Goal: Transaction & Acquisition: Purchase product/service

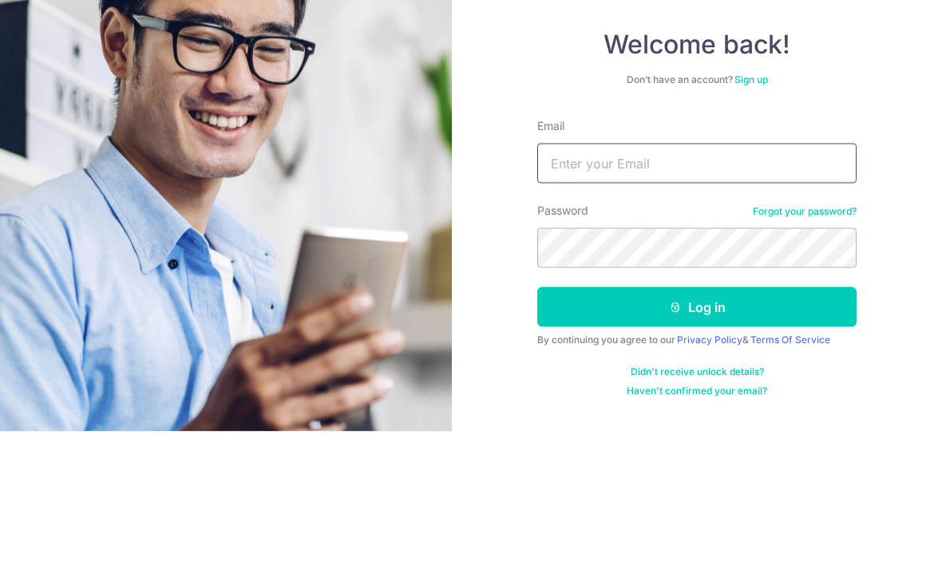
type input "jessmyngoh@yahoo.com"
click at [697, 425] on button "Log in" at bounding box center [696, 445] width 319 height 40
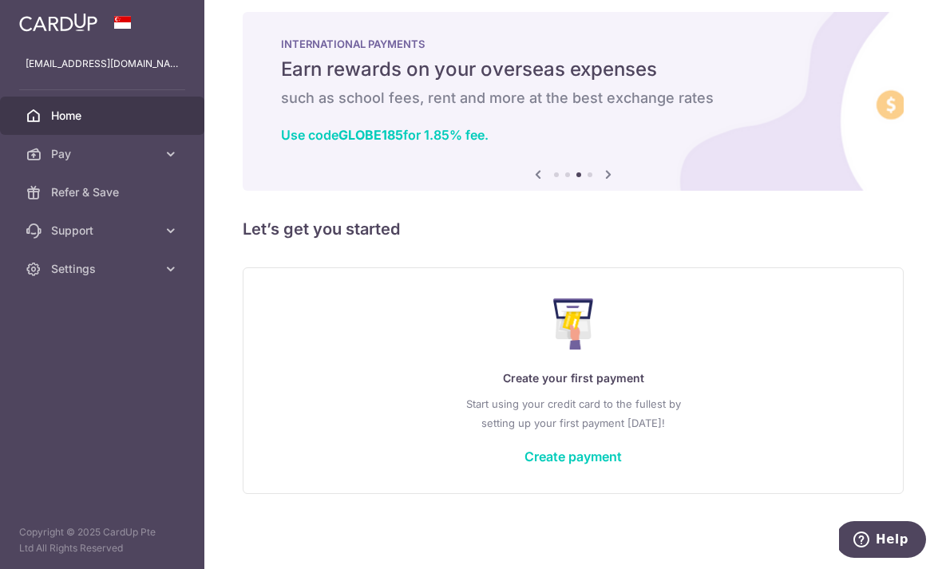
scroll to position [27, 0]
click at [524, 465] on link "Create payment" at bounding box center [572, 457] width 97 height 16
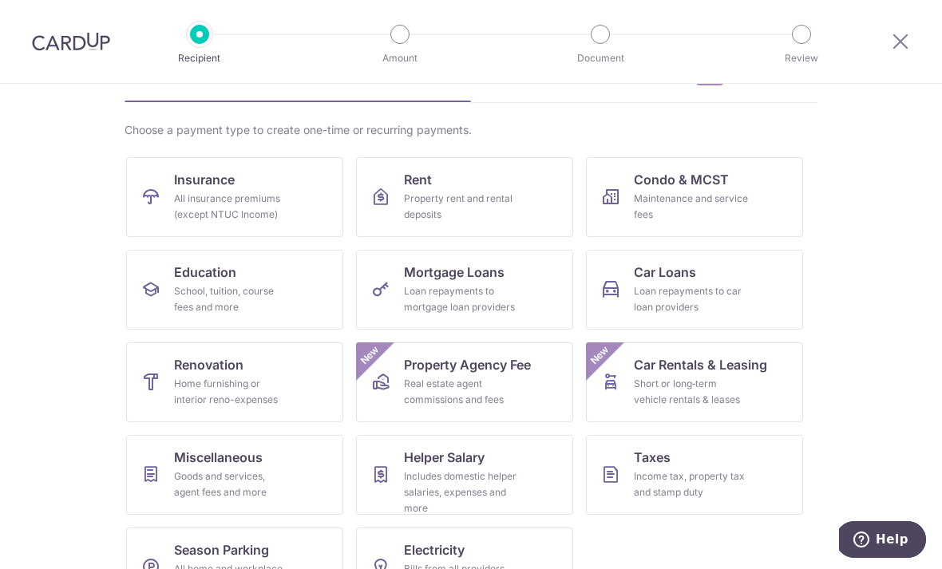
scroll to position [94, 0]
click at [743, 486] on div "Income tax, property tax and stamp duty" at bounding box center [691, 485] width 115 height 32
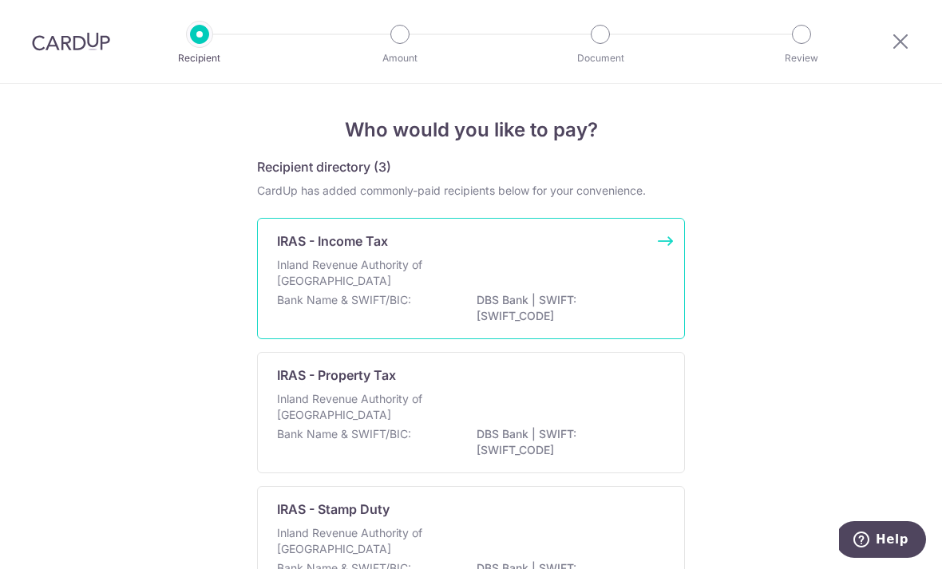
click at [612, 284] on div "Inland Revenue Authority of Singapore" at bounding box center [471, 274] width 388 height 35
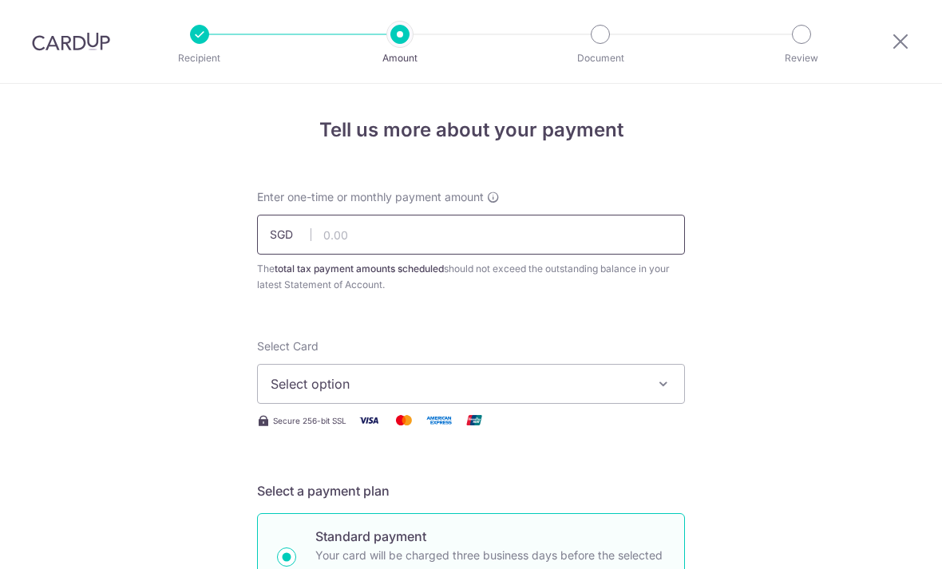
click at [635, 253] on input "text" at bounding box center [471, 235] width 428 height 40
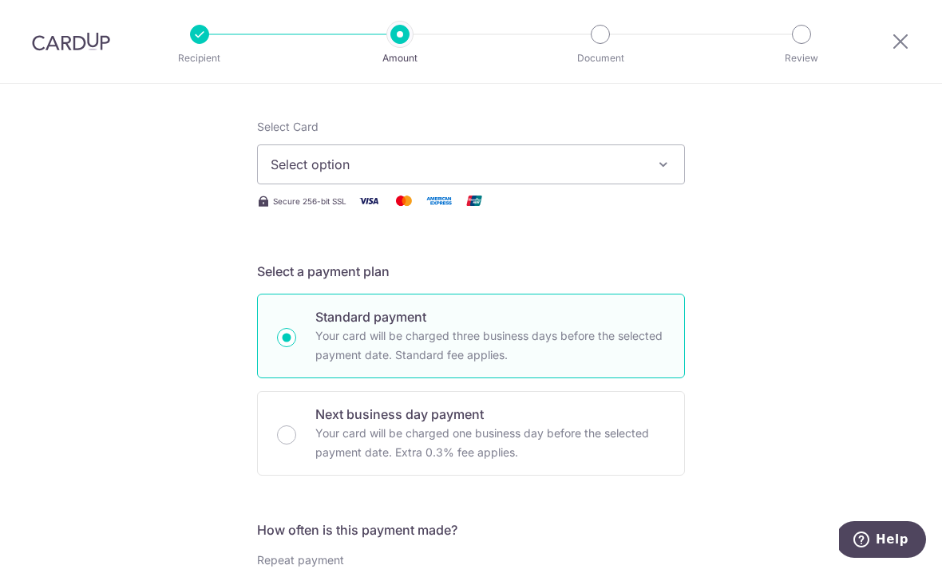
scroll to position [219, 0]
click at [662, 173] on icon "button" at bounding box center [663, 165] width 16 height 16
type input "1,832.51"
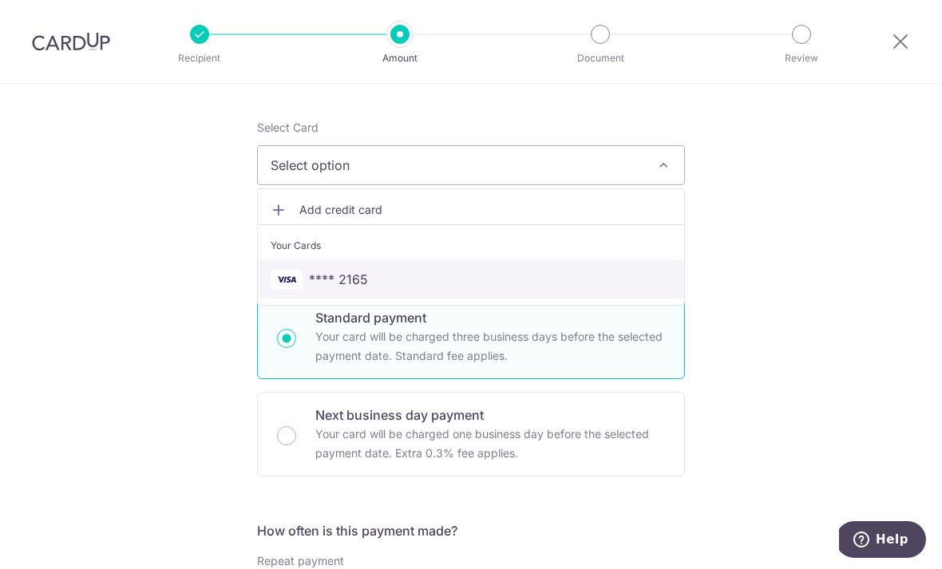
click at [532, 279] on span "**** 2165" at bounding box center [471, 279] width 401 height 19
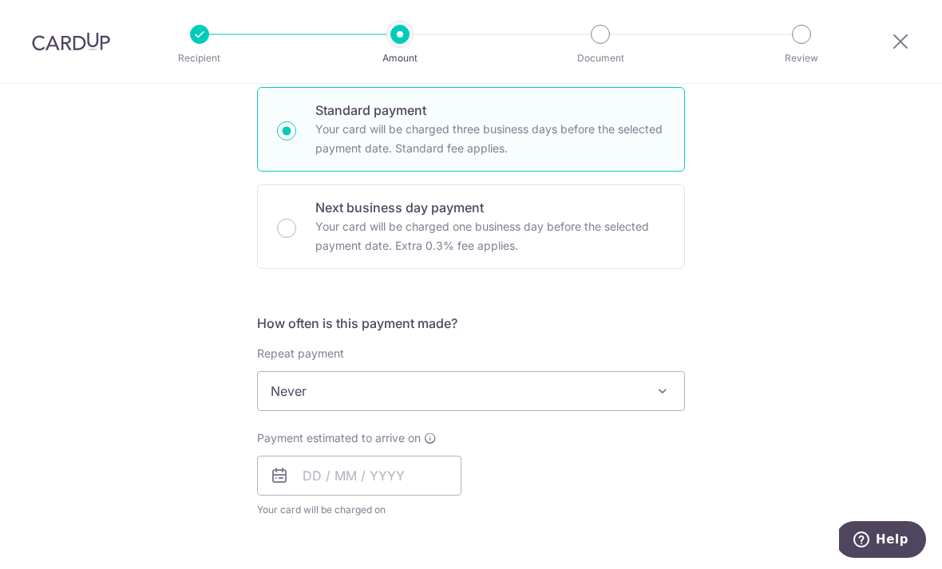
scroll to position [408, 0]
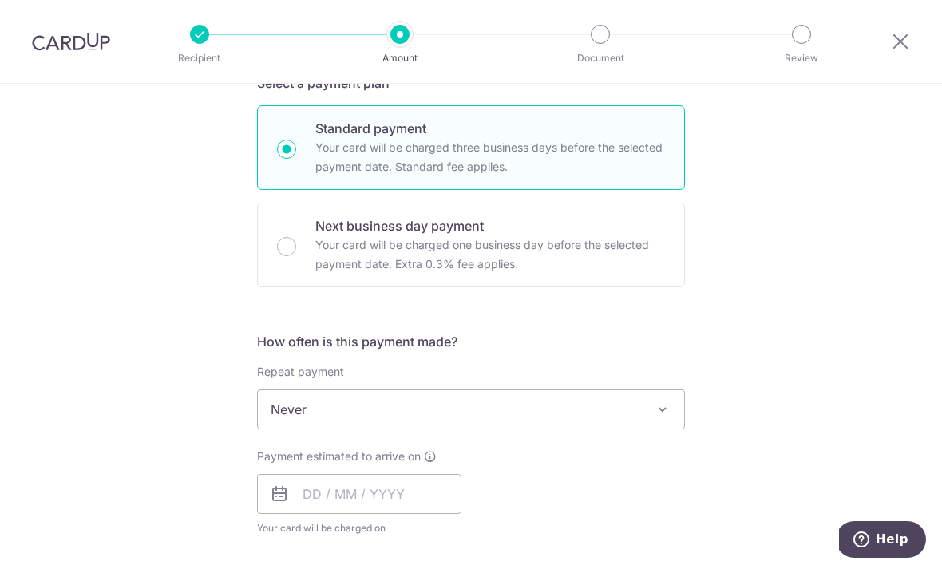
click at [666, 415] on span at bounding box center [662, 409] width 19 height 19
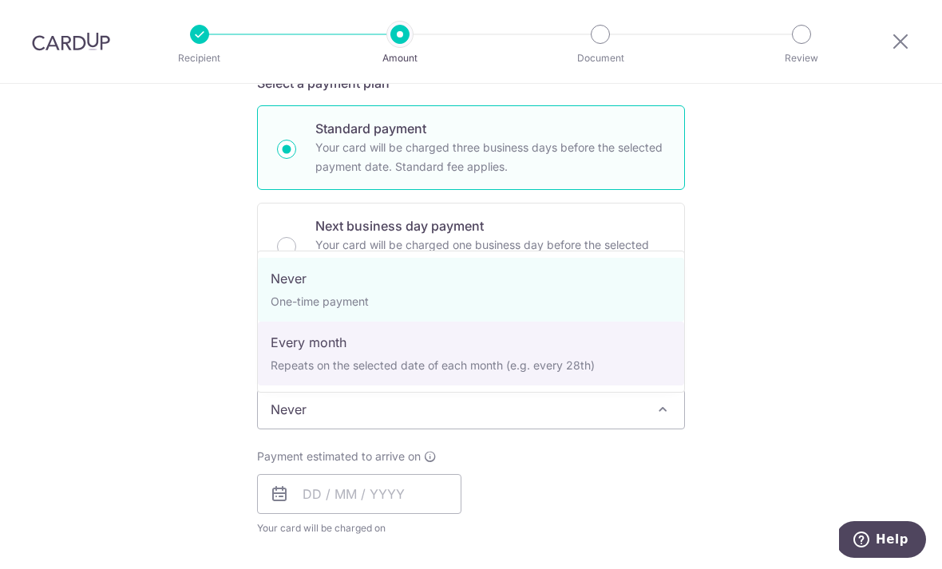
select select "3"
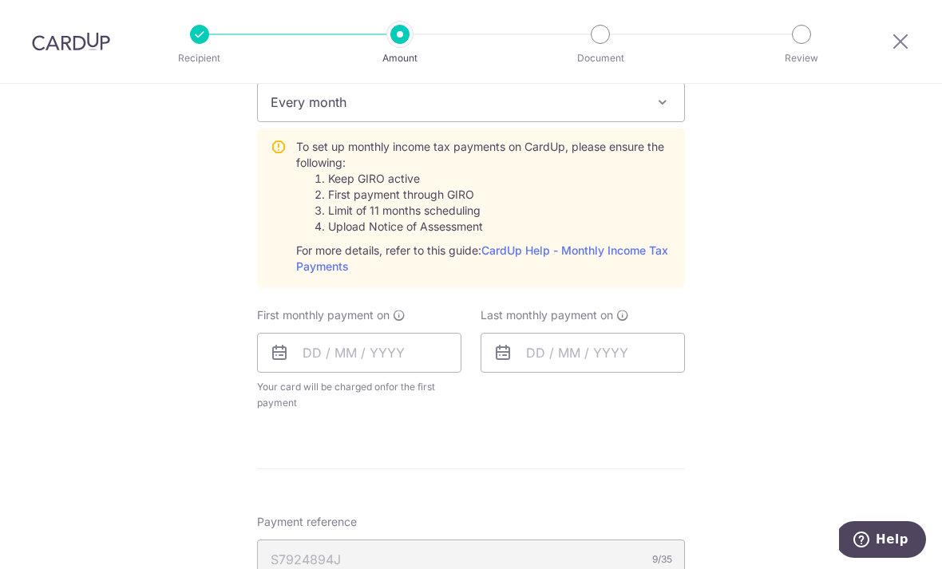
scroll to position [639, 0]
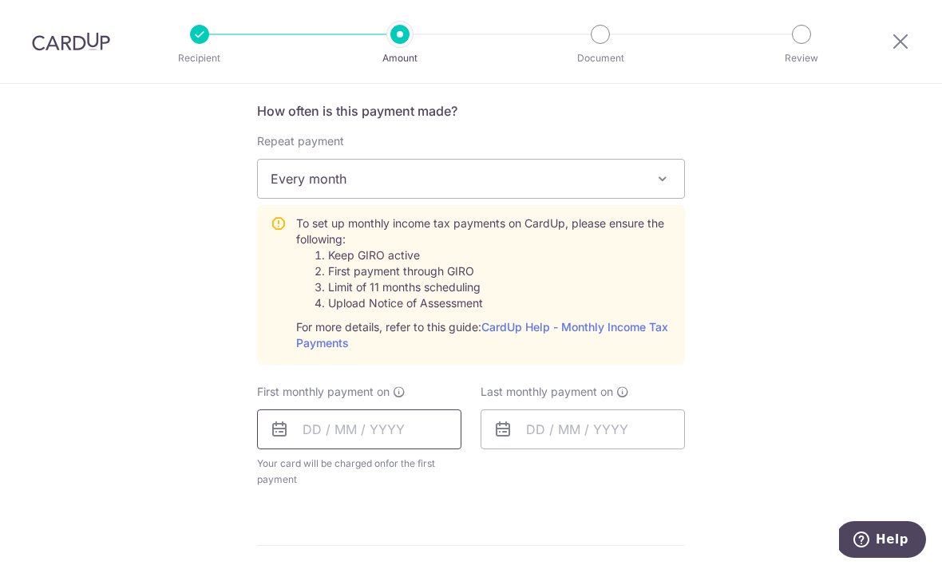
click at [421, 437] on input "text" at bounding box center [359, 430] width 204 height 40
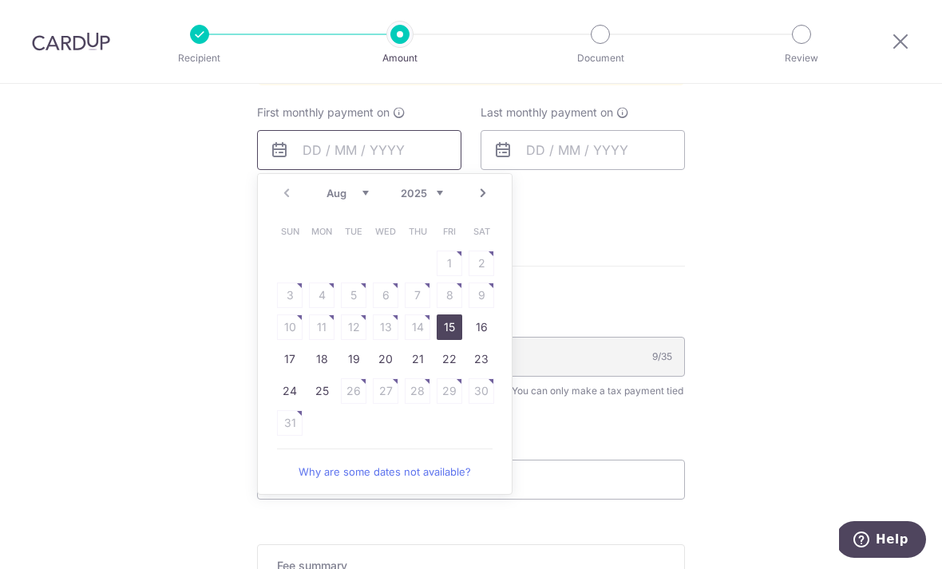
scroll to position [933, 0]
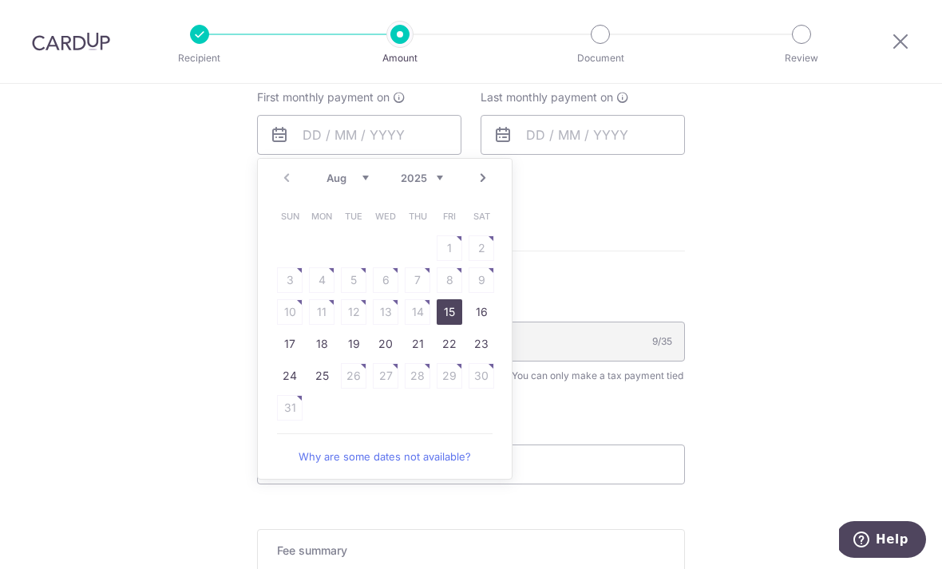
click at [323, 387] on link "25" at bounding box center [322, 376] width 26 height 26
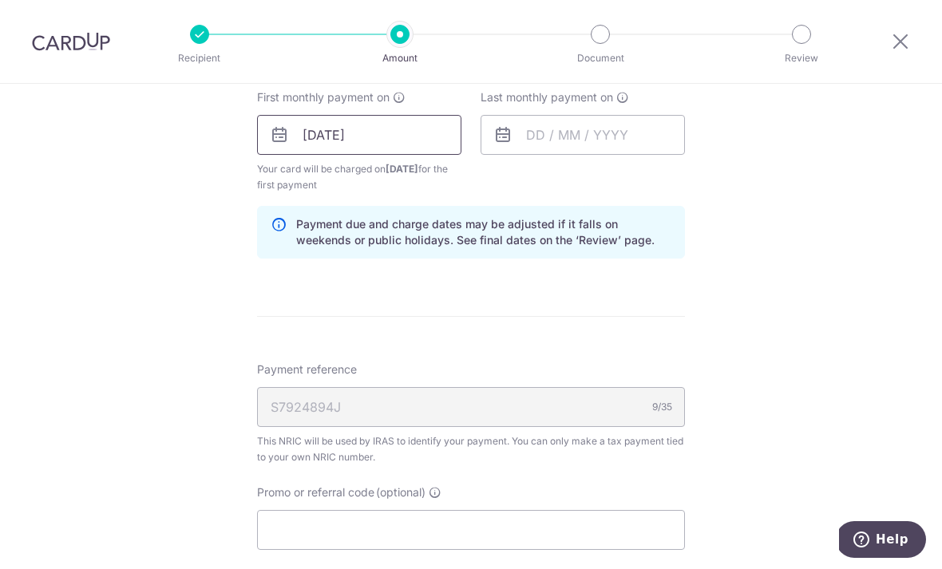
click at [417, 136] on input "25/08/2025" at bounding box center [359, 135] width 204 height 40
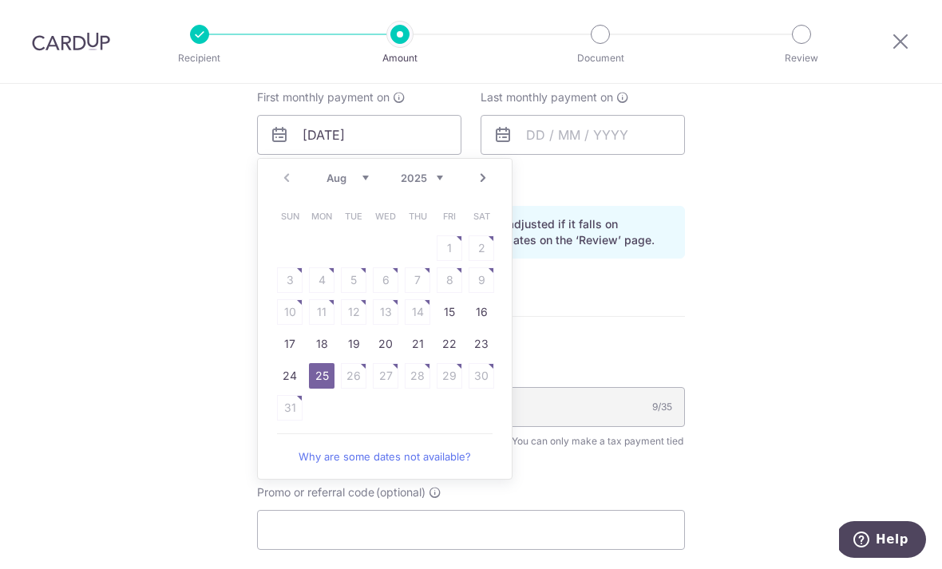
click at [481, 180] on link "Next" at bounding box center [482, 177] width 19 height 19
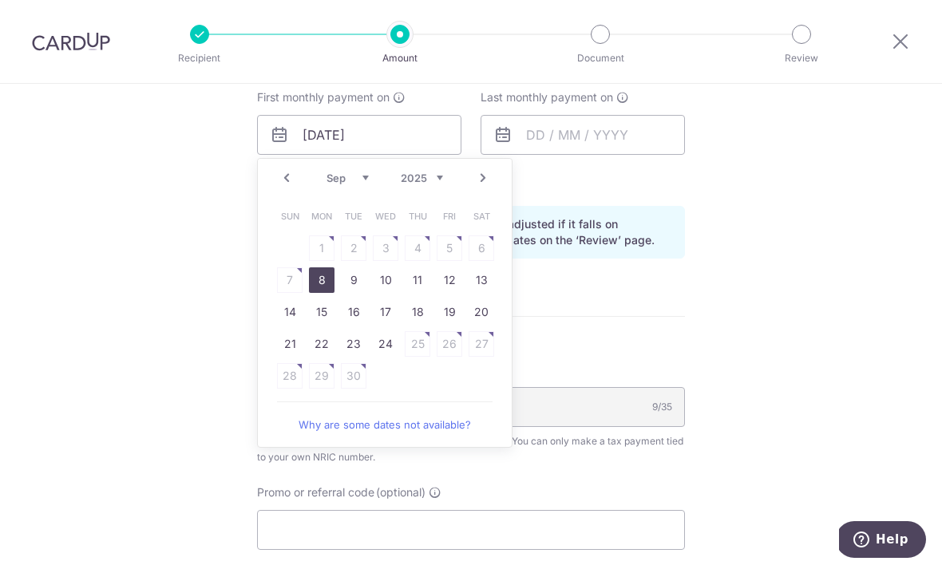
click at [319, 293] on link "8" at bounding box center [322, 280] width 26 height 26
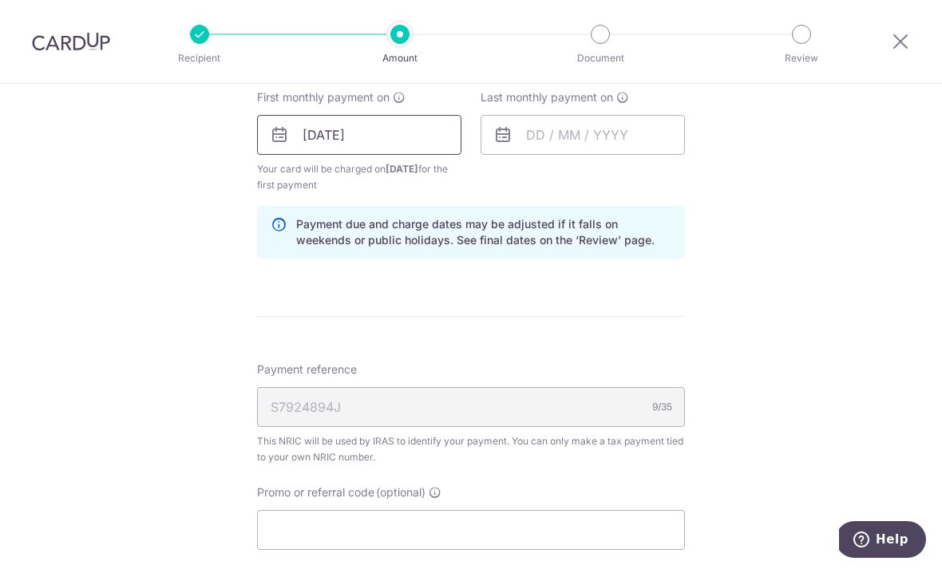
click at [383, 139] on input "08/09/2025" at bounding box center [359, 135] width 204 height 40
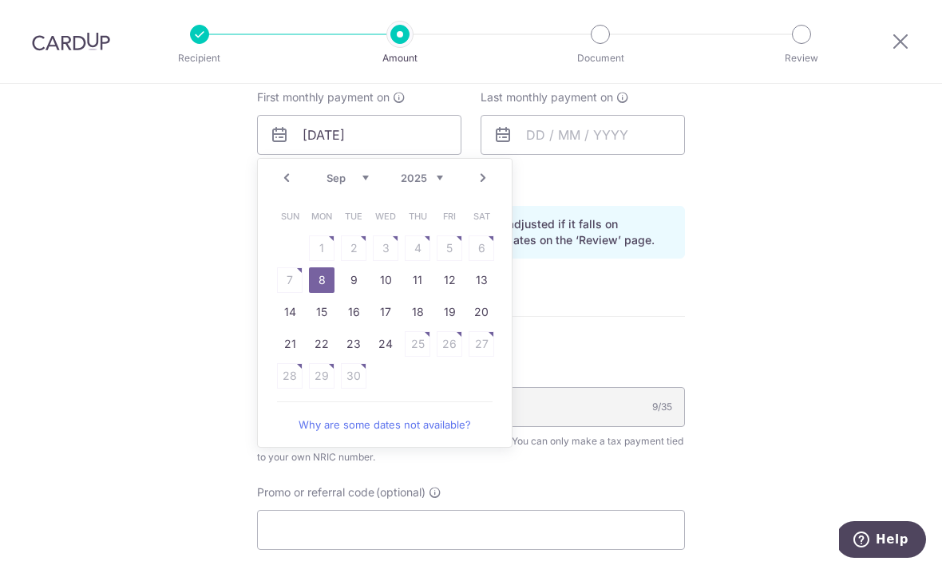
click at [395, 354] on link "24" at bounding box center [386, 344] width 26 height 26
type input "24/09/2025"
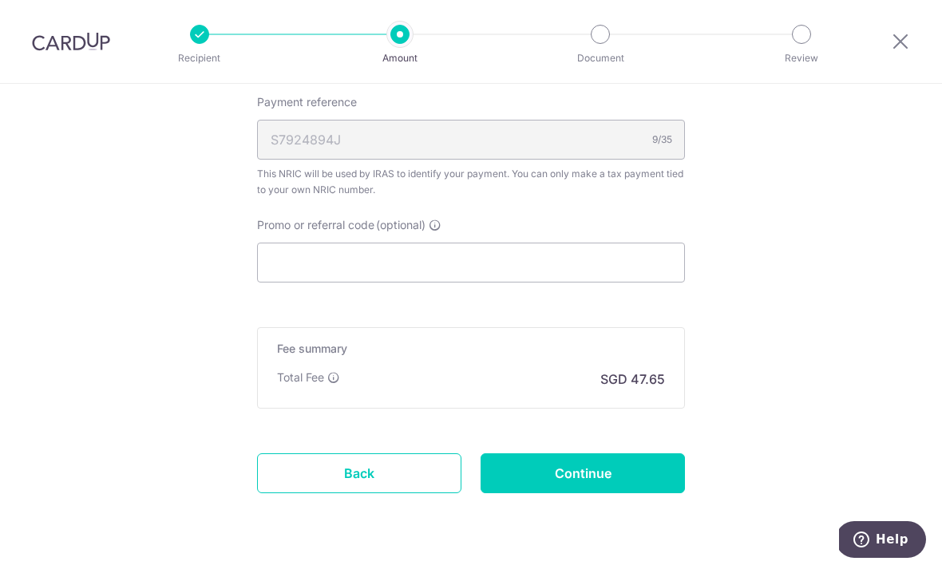
scroll to position [1200, 0]
click at [832, 1] on div "Recipient Amount Document Review" at bounding box center [500, 41] width 685 height 83
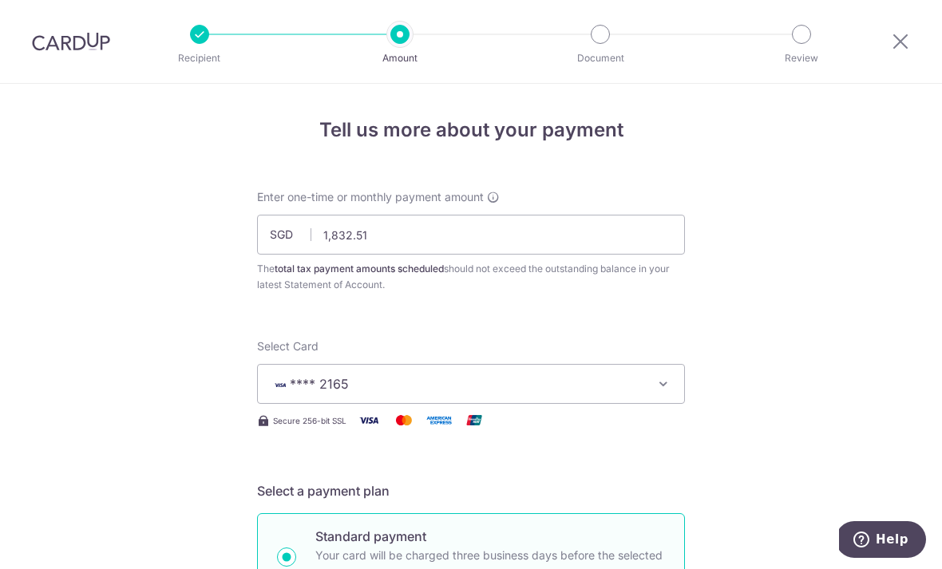
click at [902, 26] on div at bounding box center [900, 41] width 83 height 83
click at [912, 37] on div at bounding box center [900, 41] width 83 height 83
click at [907, 46] on icon at bounding box center [900, 41] width 19 height 20
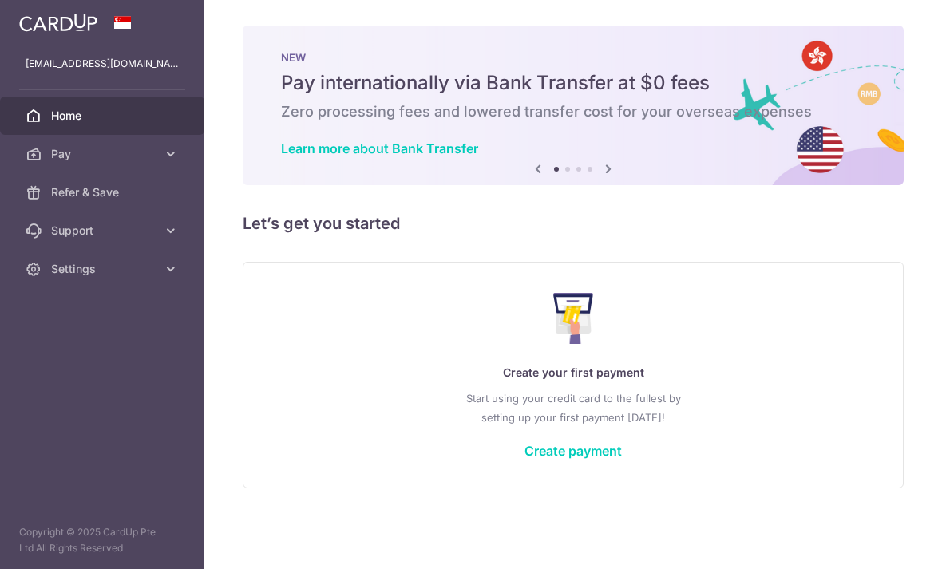
scroll to position [8, 0]
click at [524, 459] on link "Create payment" at bounding box center [572, 451] width 97 height 16
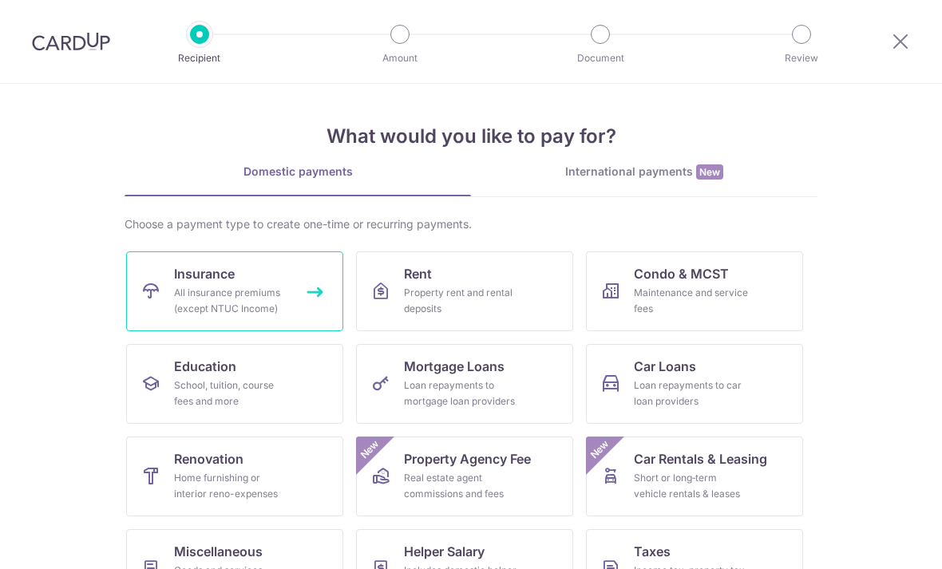
click at [268, 282] on link "Insurance All insurance premiums (except NTUC Income)" at bounding box center [234, 291] width 217 height 80
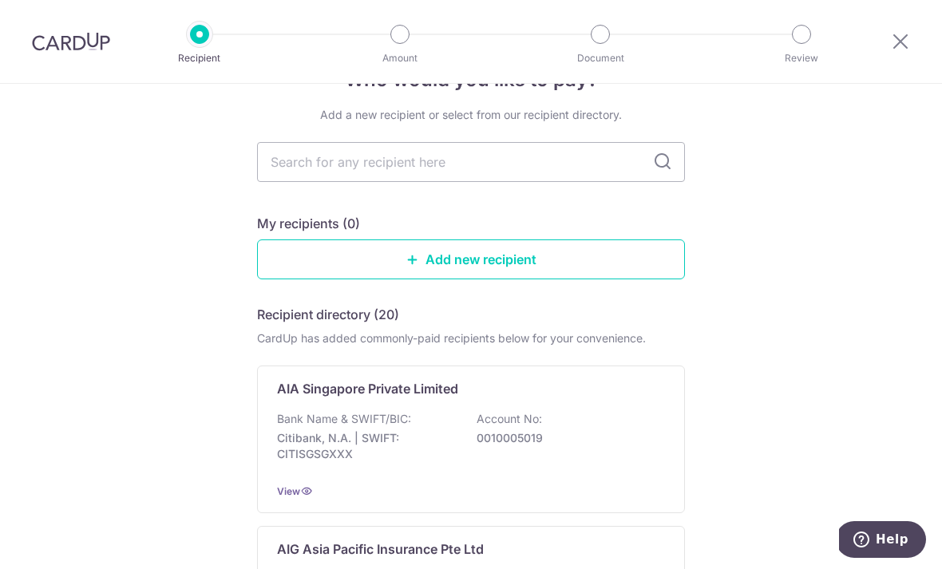
scroll to position [41, 0]
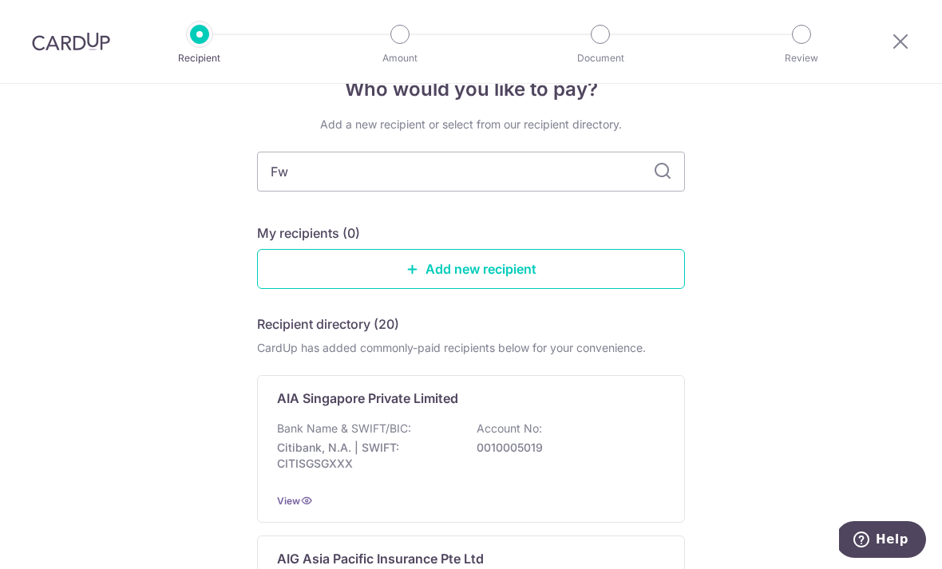
type input "Fwd"
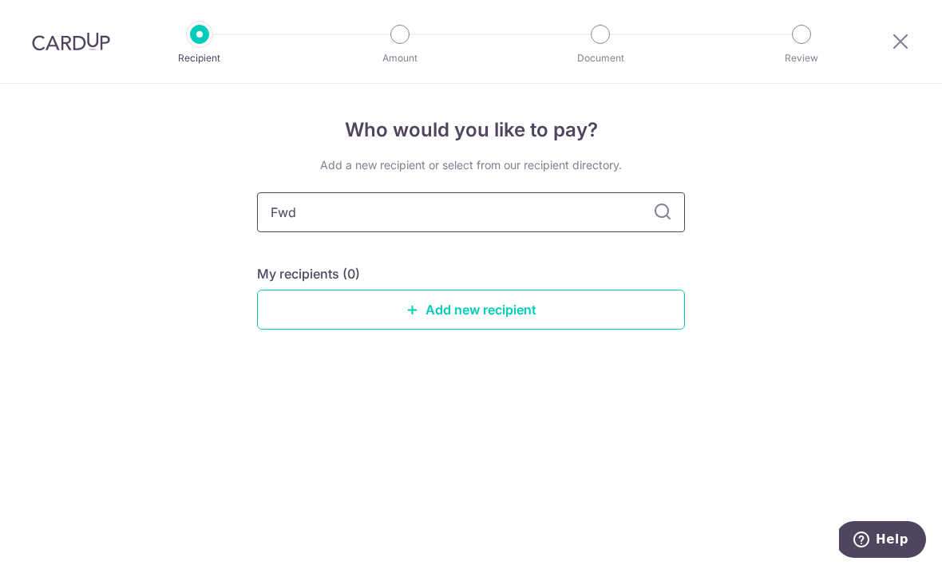
click at [657, 207] on input "Fwd" at bounding box center [471, 212] width 428 height 40
click at [662, 220] on icon at bounding box center [662, 212] width 19 height 19
click at [422, 228] on input "Fwd" at bounding box center [471, 212] width 428 height 40
type input "F"
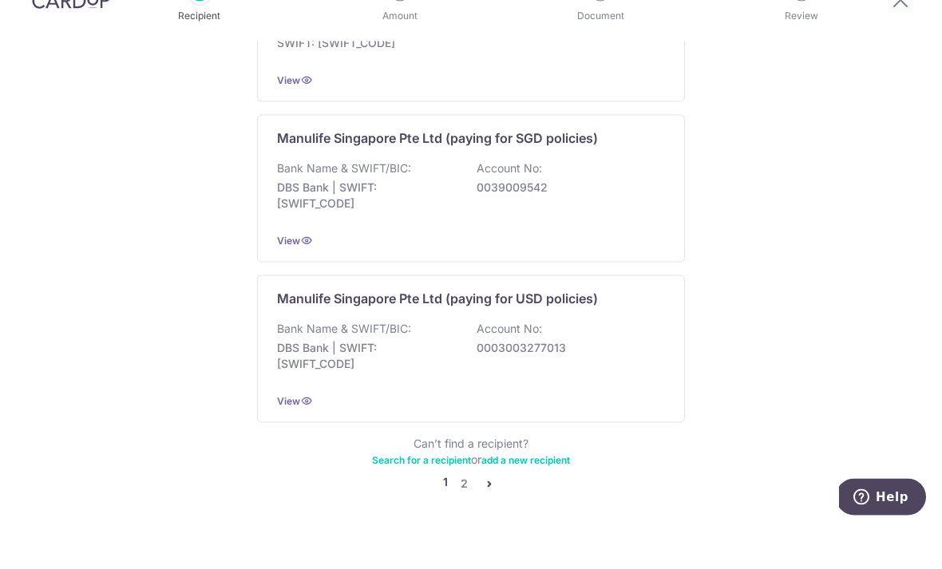
scroll to position [51, 0]
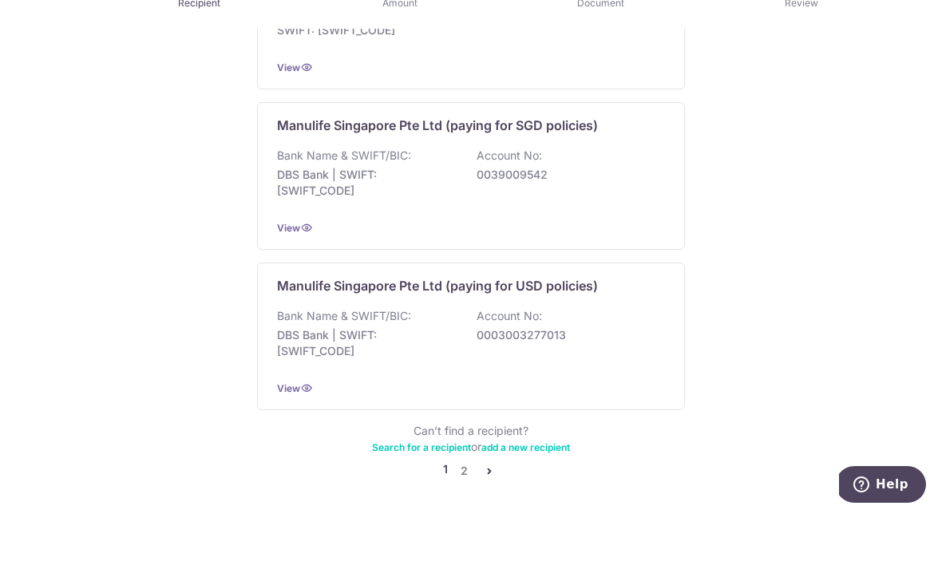
click at [497, 516] on link "pager" at bounding box center [489, 525] width 19 height 19
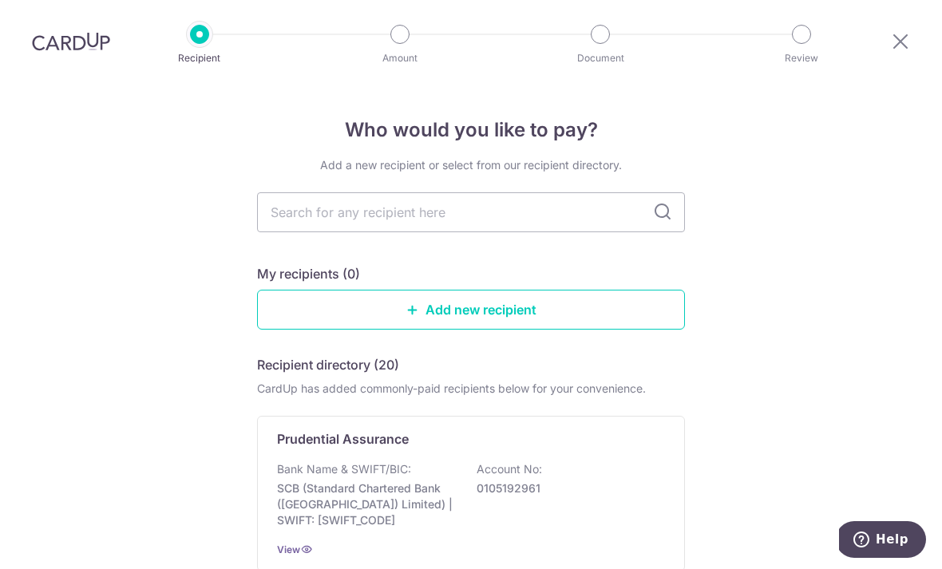
scroll to position [0, 0]
click at [638, 319] on link "Add new recipient" at bounding box center [471, 310] width 428 height 40
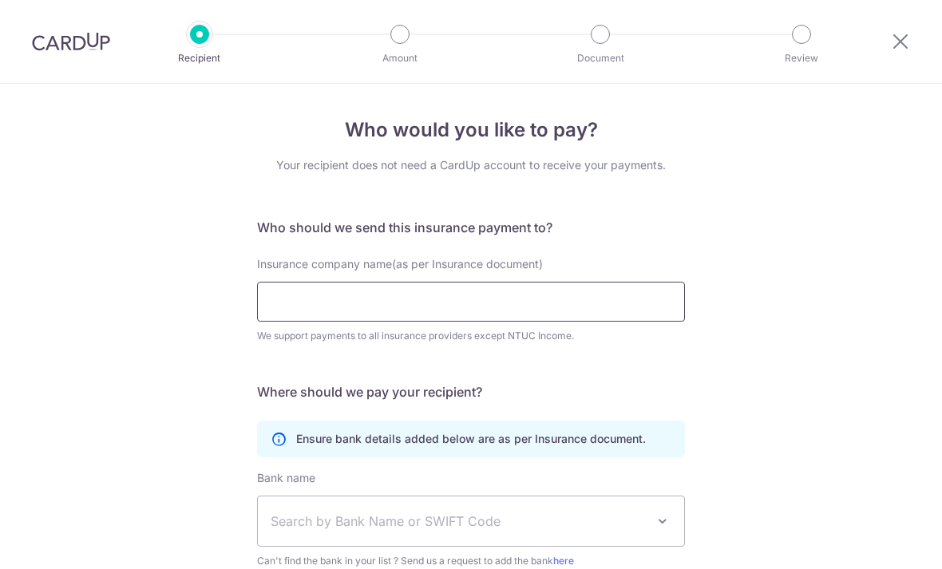
click at [647, 310] on input "Insurance company name(as per Insurance document)" at bounding box center [471, 302] width 428 height 40
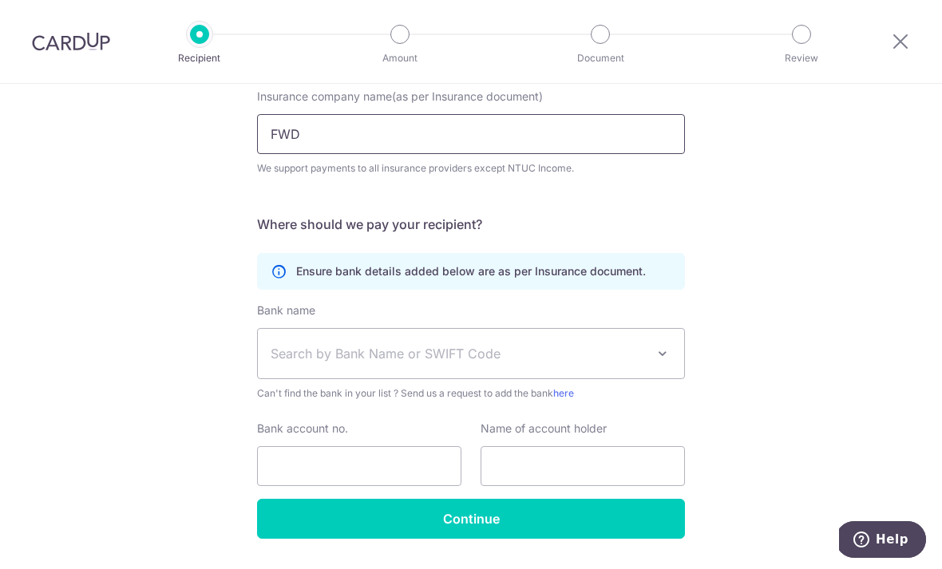
scroll to position [168, 0]
click at [673, 370] on span "Search by Bank Name or SWIFT Code" at bounding box center [471, 353] width 426 height 49
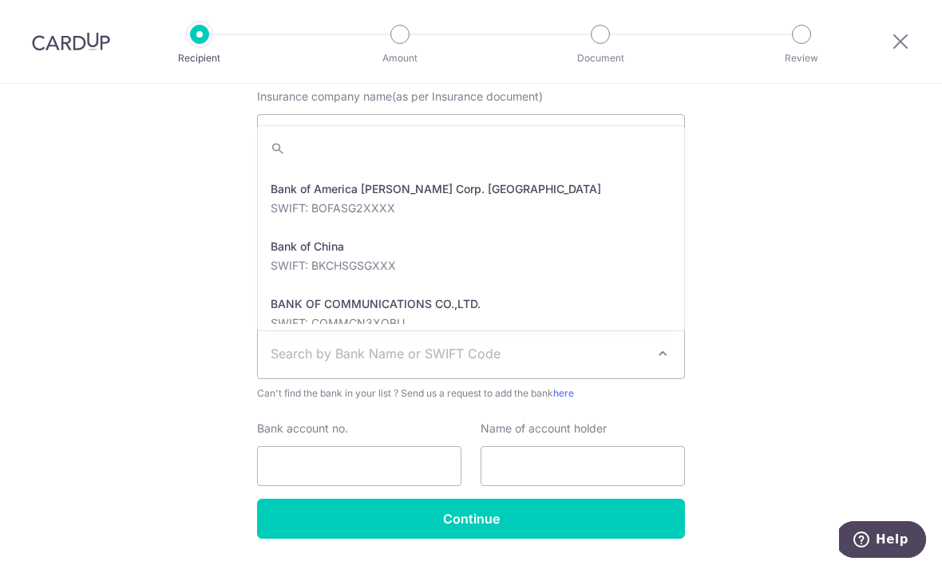
scroll to position [243, 0]
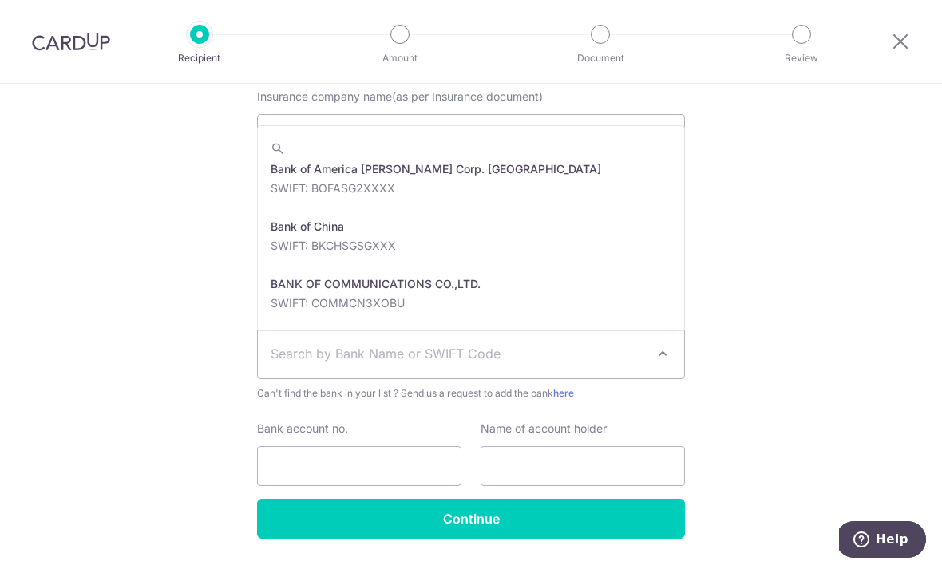
click at [793, 208] on div "Who would you like to pay? Your recipient does not need a CardUp account to rec…" at bounding box center [471, 265] width 942 height 698
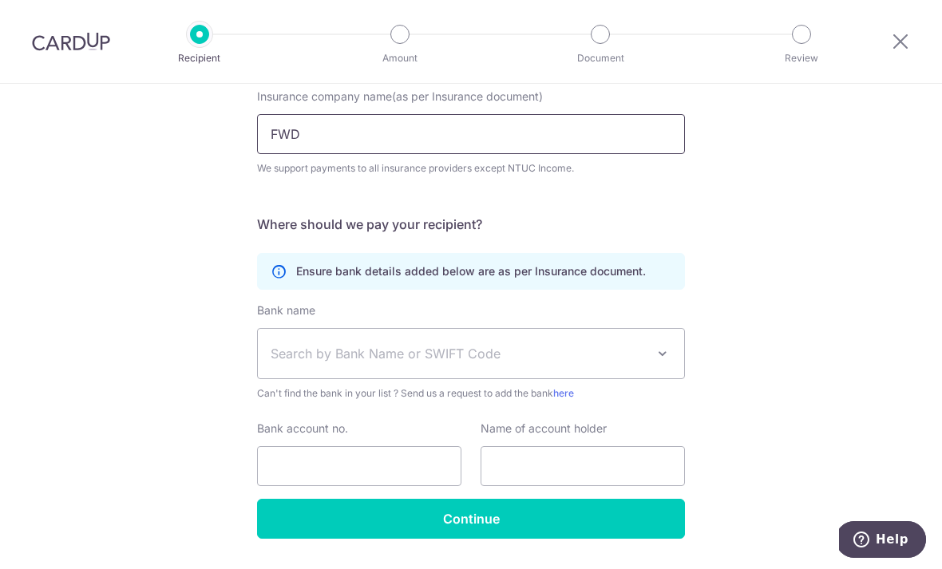
click at [408, 148] on input "FWD" at bounding box center [471, 134] width 428 height 40
type input "FWD Singapore Pte. Ltd"
click at [461, 357] on span "Search by Bank Name or SWIFT Code" at bounding box center [458, 353] width 375 height 19
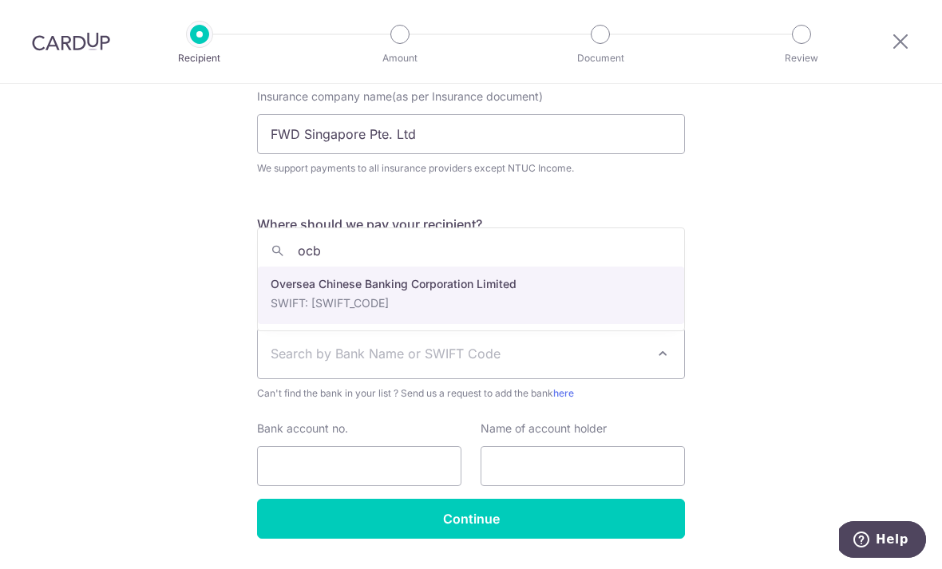
type input "ocbc"
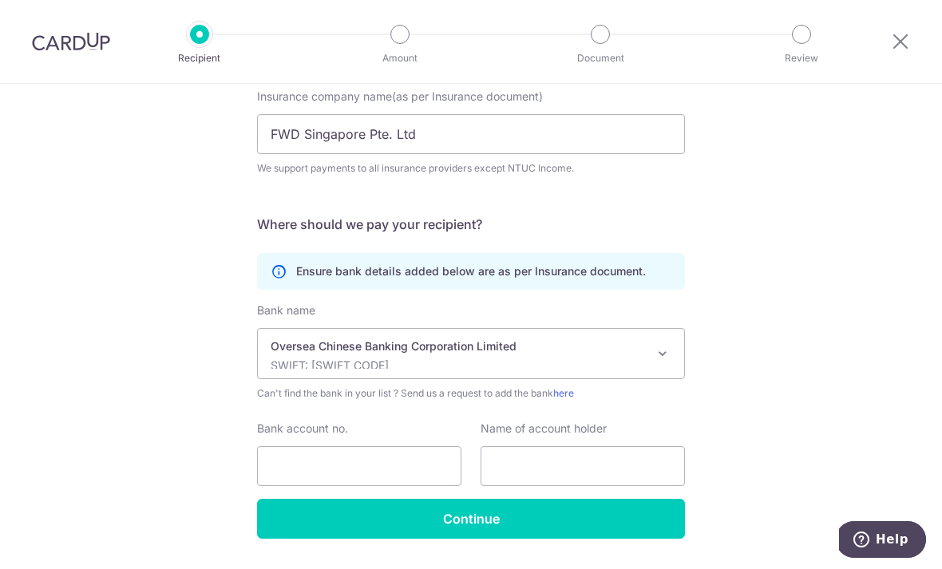
select select "12"
click at [386, 477] on input "Bank account no." at bounding box center [359, 466] width 204 height 40
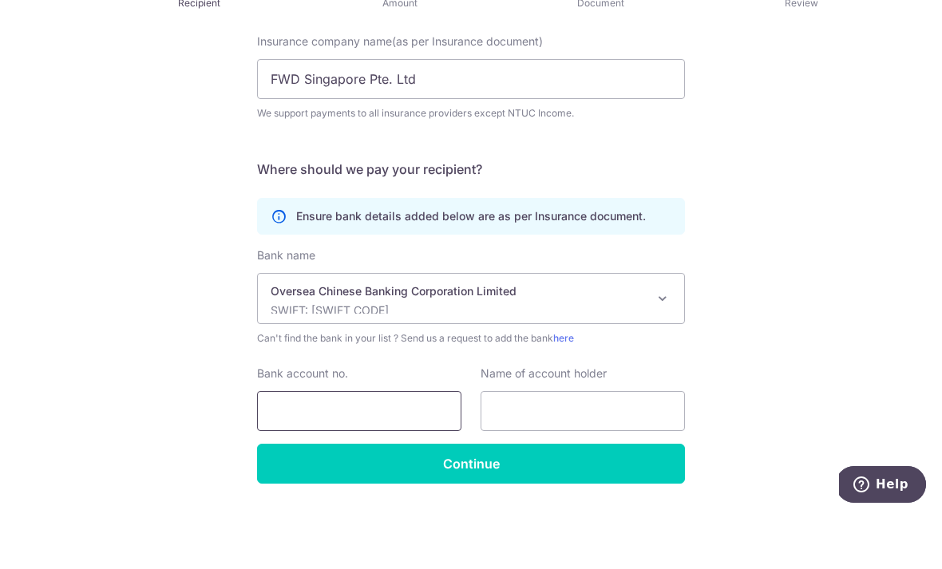
click at [343, 446] on input "Bank account no." at bounding box center [359, 466] width 204 height 40
paste input "515-175511-001"
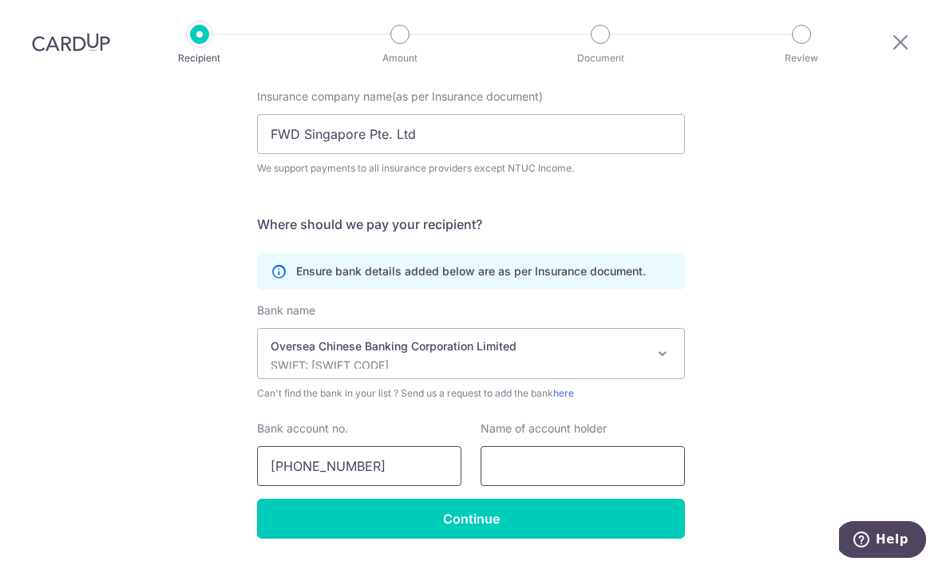
type input "515-175511-001"
click at [582, 446] on input "text" at bounding box center [583, 466] width 204 height 40
click at [559, 446] on input "text" at bounding box center [583, 466] width 204 height 40
paste input "FWD Singapore Pte. Ltd"
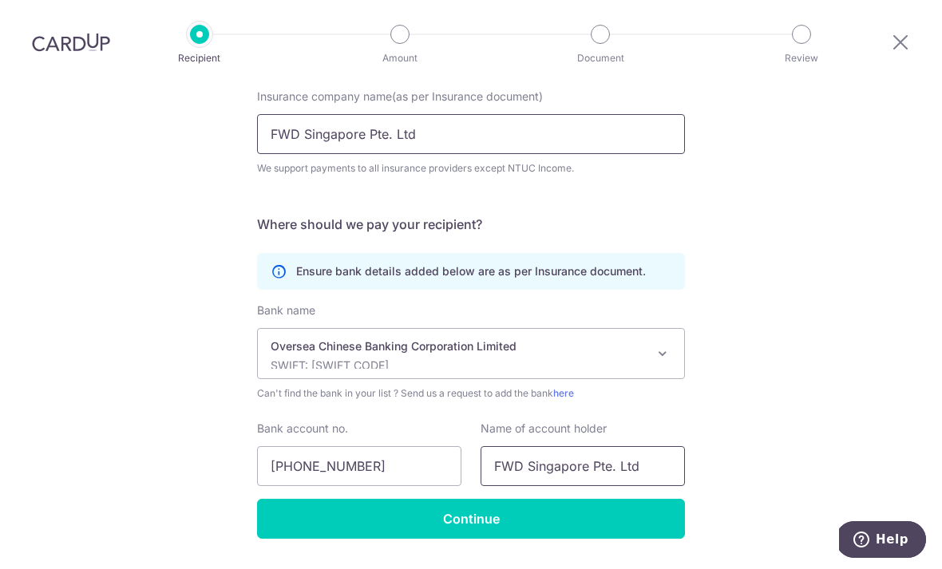
type input "FWD Singapore Pte. Ltd"
click at [614, 114] on input "FWD Singapore Pte. Ltd" at bounding box center [471, 134] width 428 height 40
type input "F"
click at [303, 114] on input "Insurance company name(as per Insurance document)" at bounding box center [471, 134] width 428 height 40
paste input "FWD Singapore Pte. Ltd"
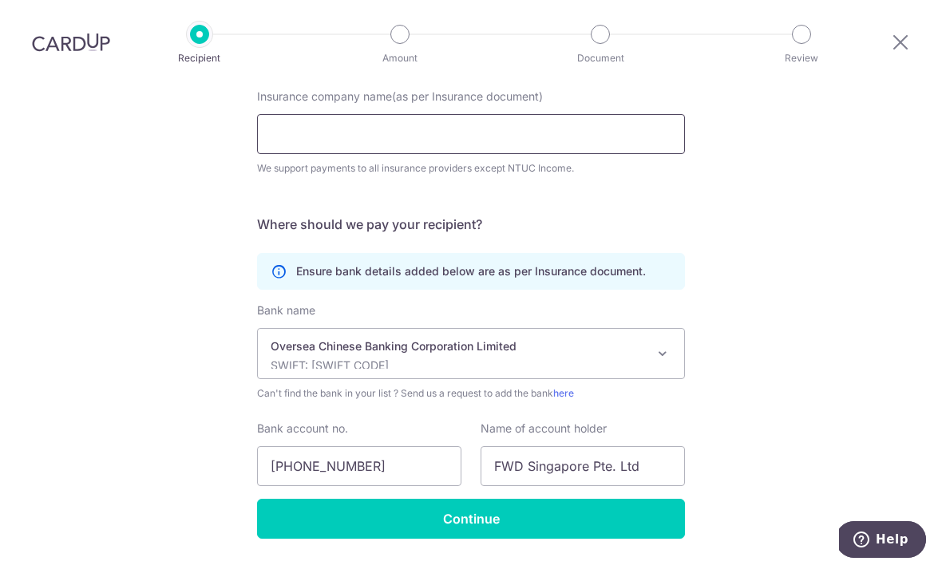
type input "FWD Singapore Pte. Ltd"
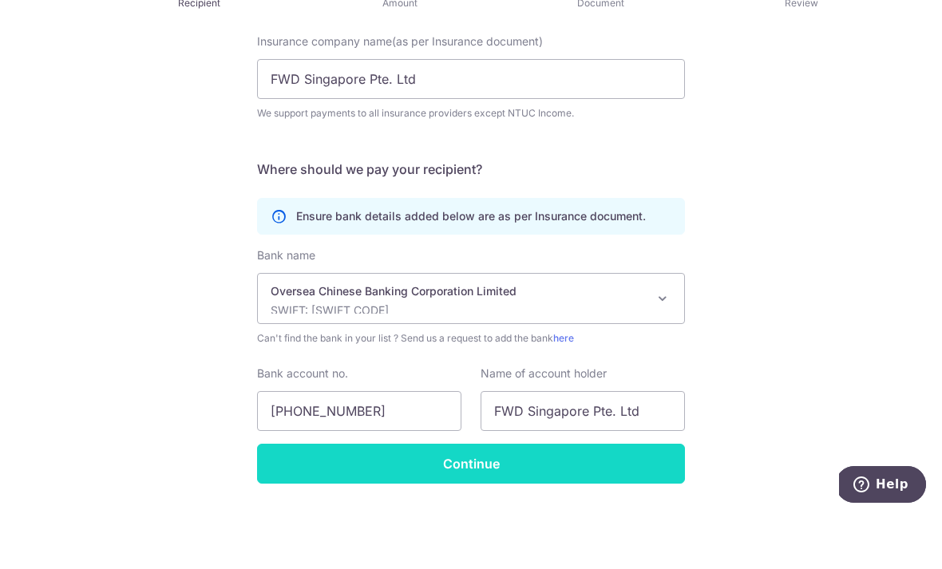
click at [645, 499] on input "Continue" at bounding box center [471, 519] width 428 height 40
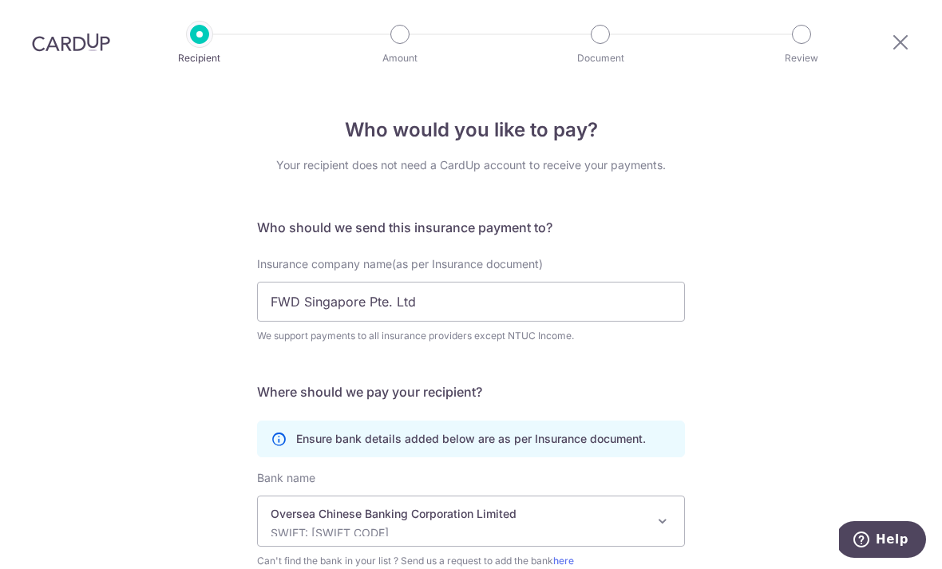
scroll to position [206, 0]
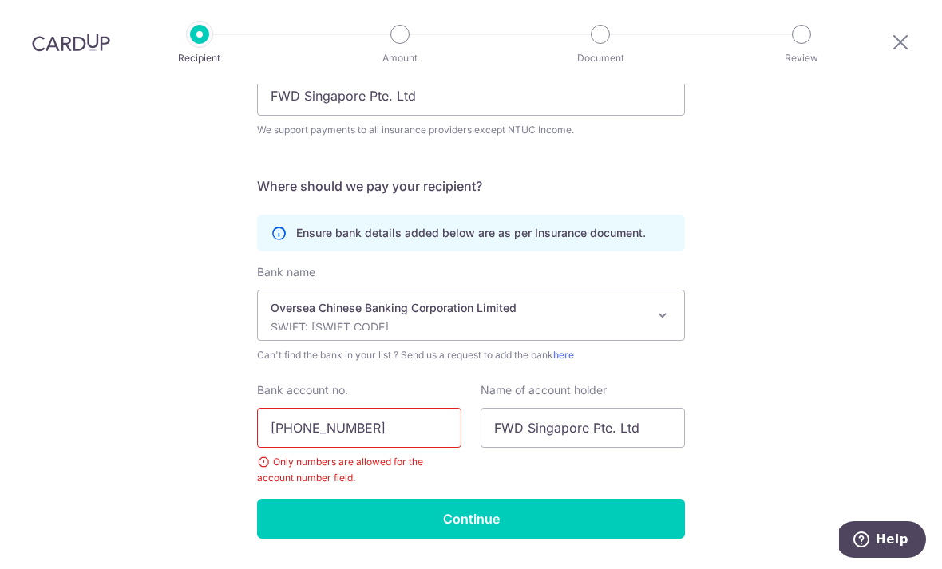
click at [410, 408] on input "[PHONE_NUMBER]" at bounding box center [359, 428] width 204 height 40
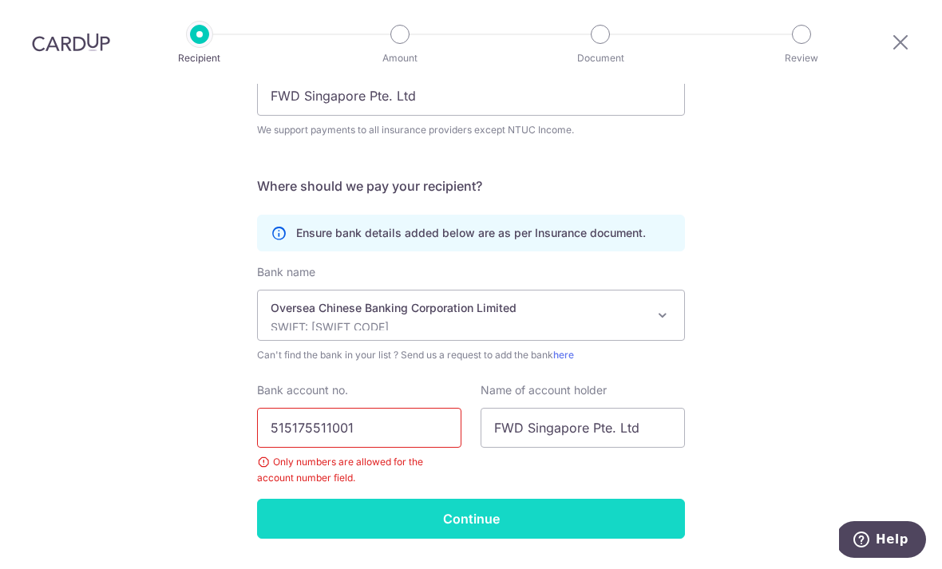
type input "515175511001"
click at [587, 499] on input "Continue" at bounding box center [471, 519] width 428 height 40
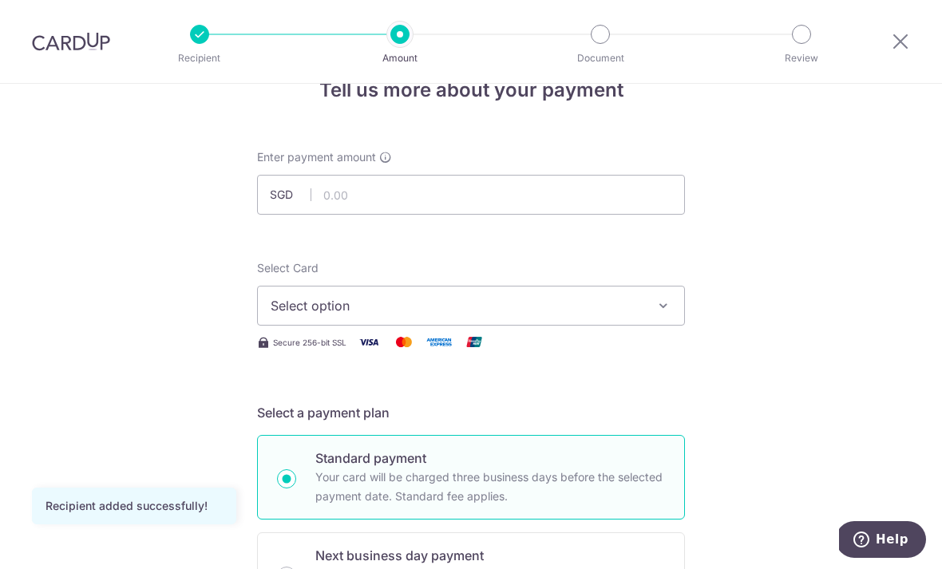
scroll to position [29, 0]
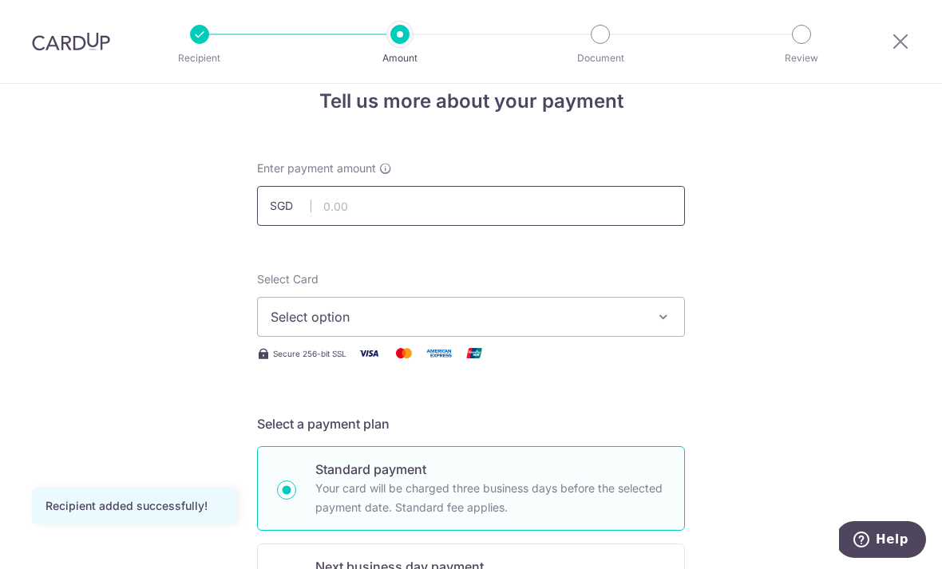
click at [635, 220] on input "text" at bounding box center [471, 206] width 428 height 40
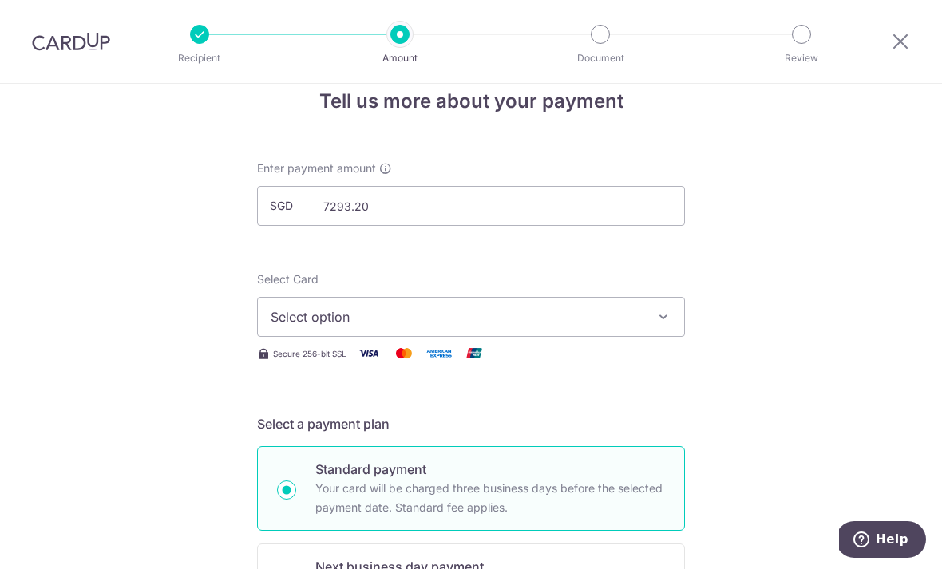
click at [684, 322] on button "Select option" at bounding box center [471, 317] width 428 height 40
type input "7,293.20"
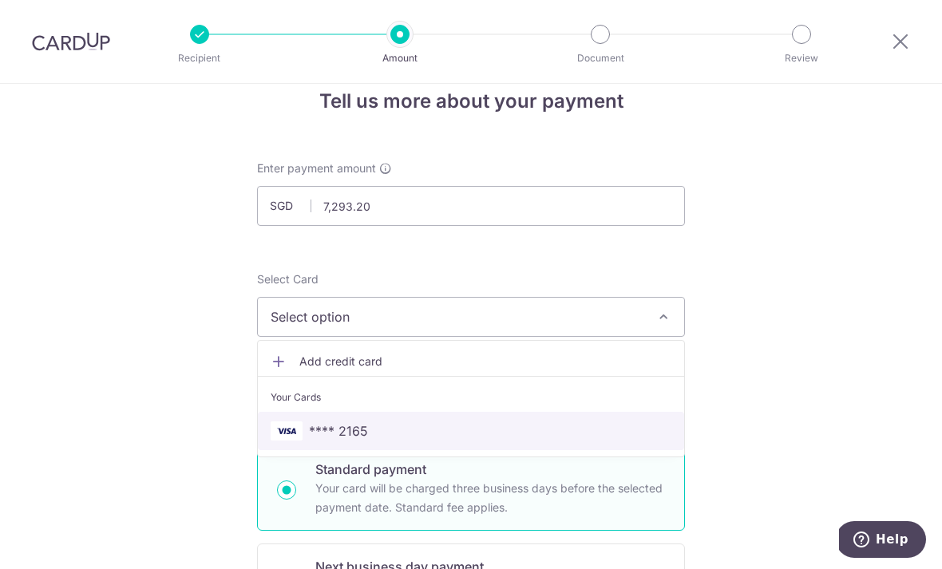
click at [432, 441] on span "**** 2165" at bounding box center [471, 430] width 401 height 19
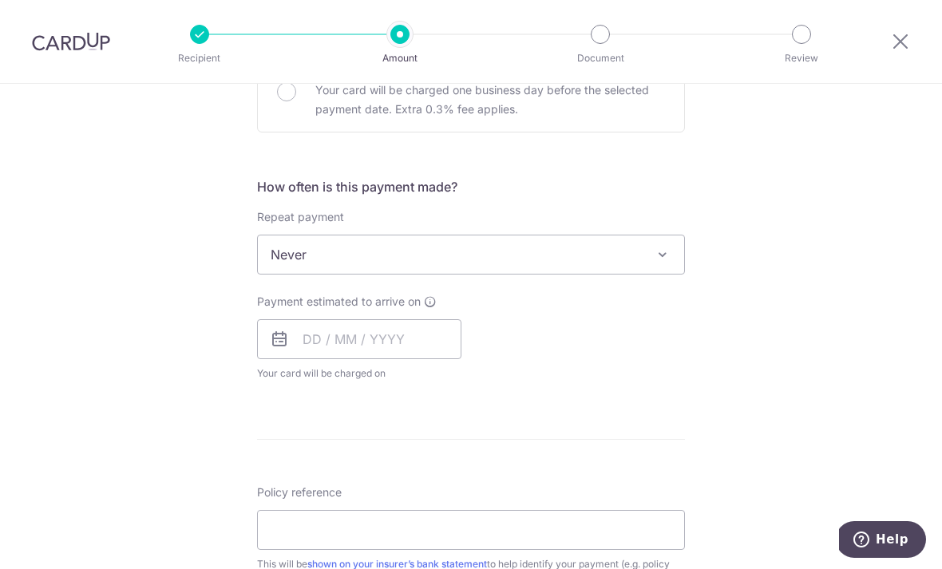
scroll to position [522, 0]
click at [318, 349] on input "text" at bounding box center [359, 342] width 204 height 40
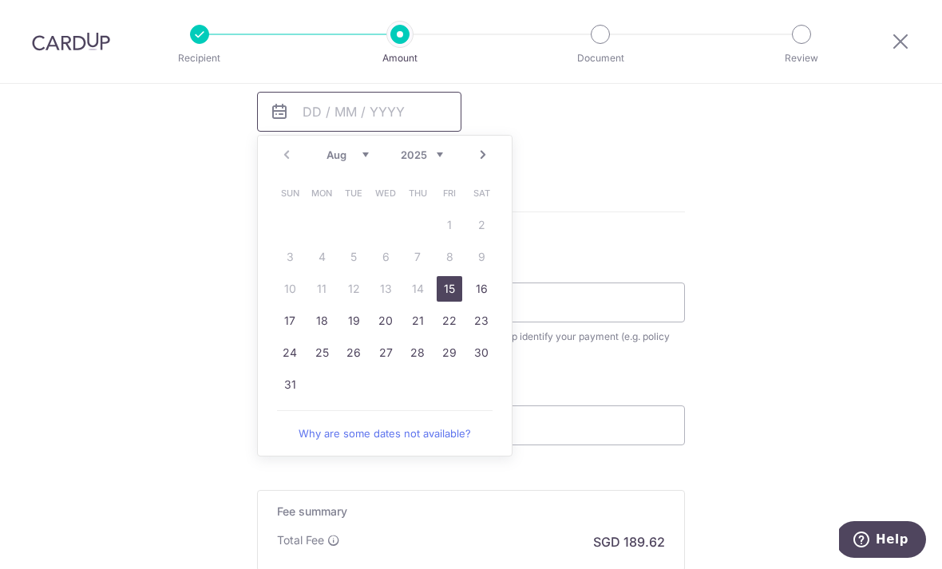
scroll to position [753, 0]
click at [489, 325] on link "23" at bounding box center [482, 320] width 26 height 26
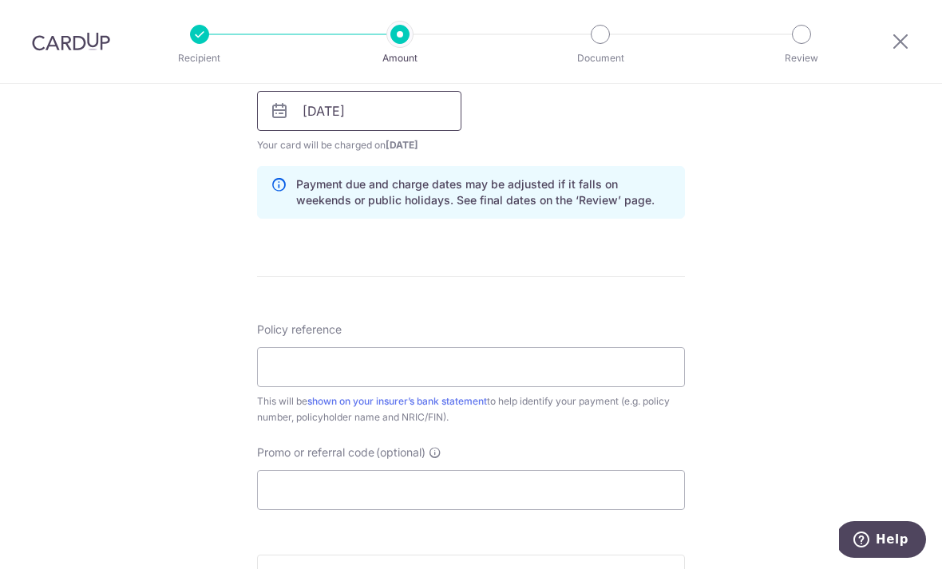
click at [400, 105] on input "23/08/2025" at bounding box center [359, 111] width 204 height 40
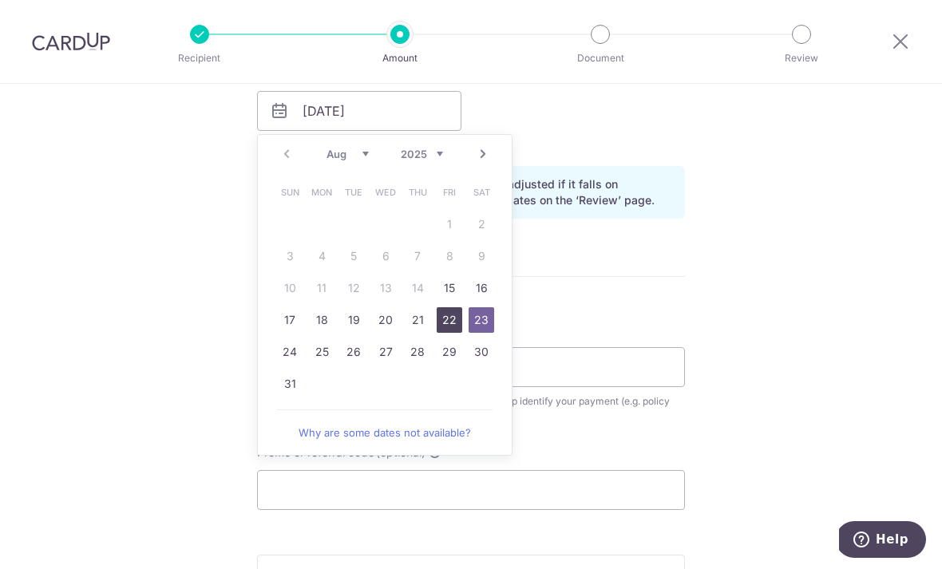
click at [451, 331] on link "22" at bounding box center [450, 320] width 26 height 26
type input "[DATE]"
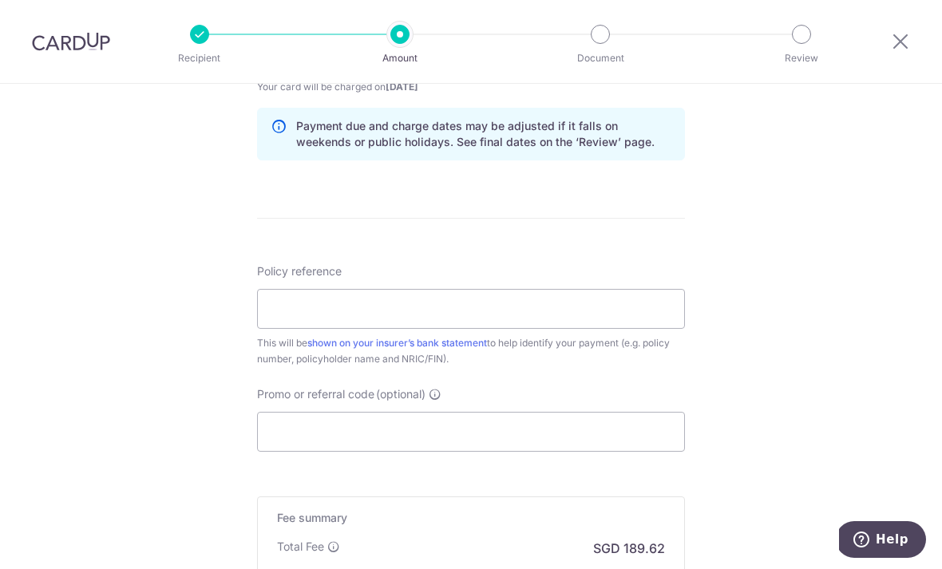
scroll to position [857, 0]
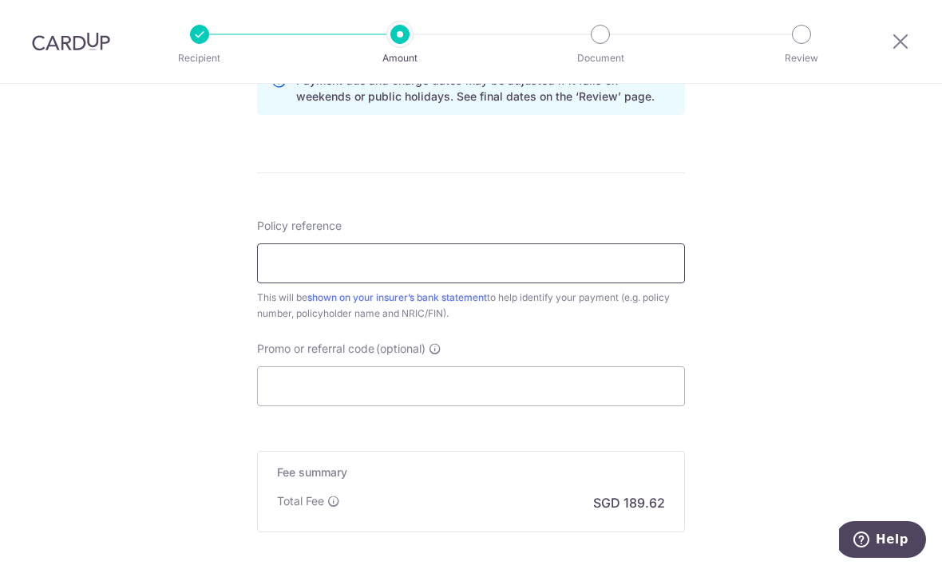
click at [606, 283] on input "Policy reference" at bounding box center [471, 263] width 428 height 40
type input "80388292"
click at [587, 398] on input "Promo or referral code (optional)" at bounding box center [471, 386] width 428 height 40
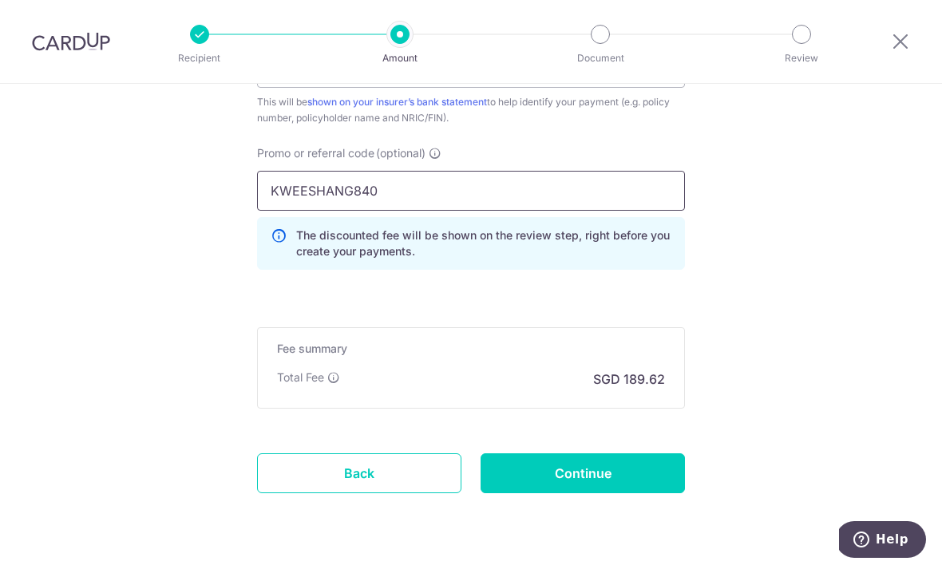
scroll to position [1051, 0]
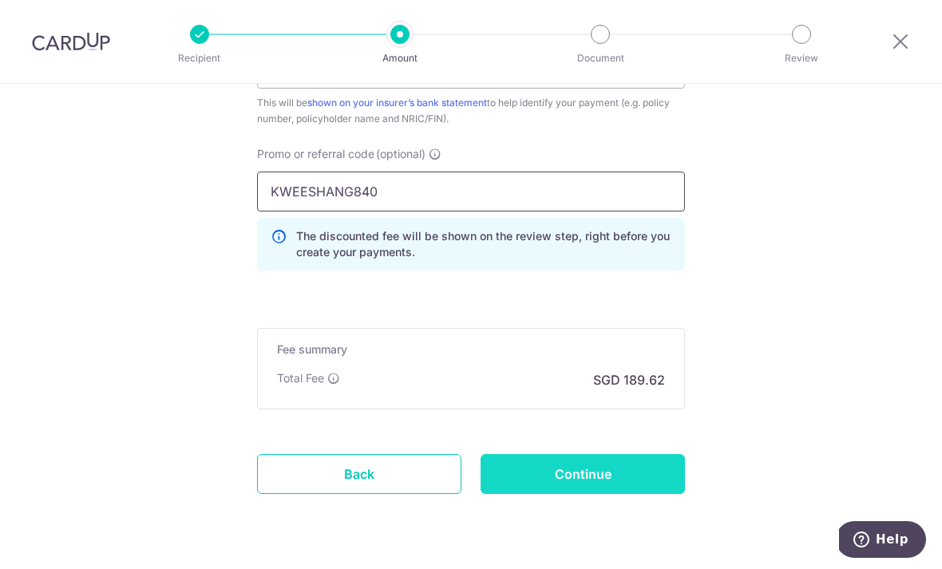
type input "KWEESHANG840"
click at [664, 486] on input "Continue" at bounding box center [583, 474] width 204 height 40
type input "Create Schedule"
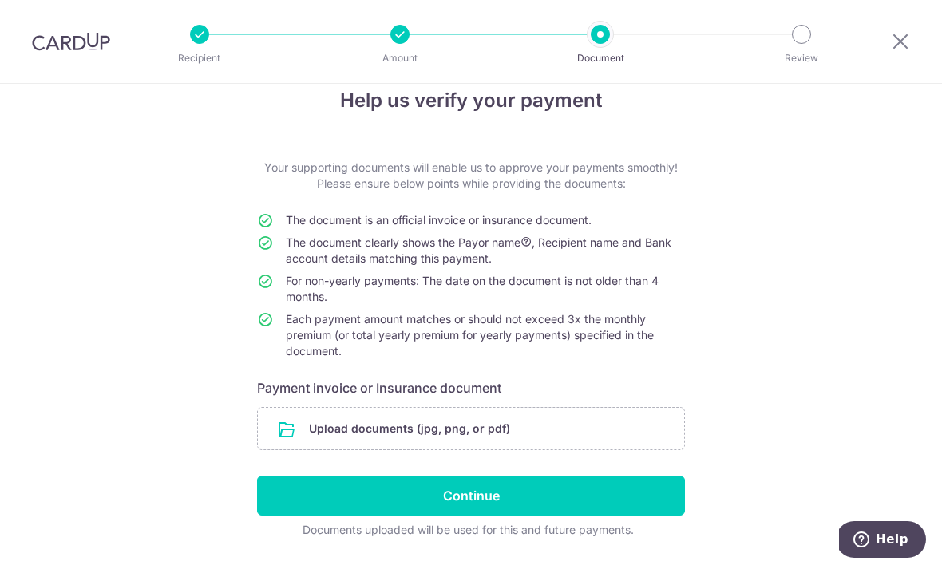
scroll to position [29, 0]
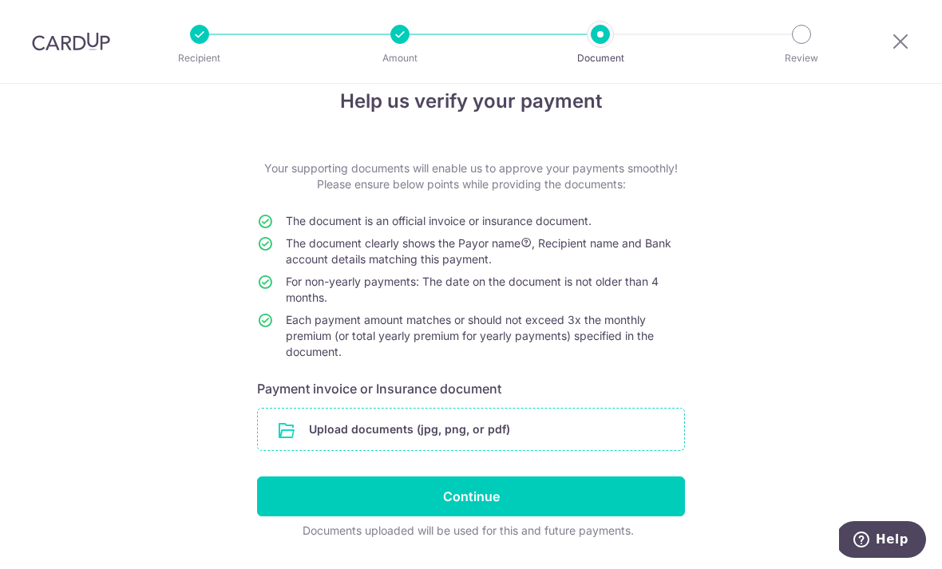
click at [293, 437] on input "file" at bounding box center [471, 430] width 426 height 42
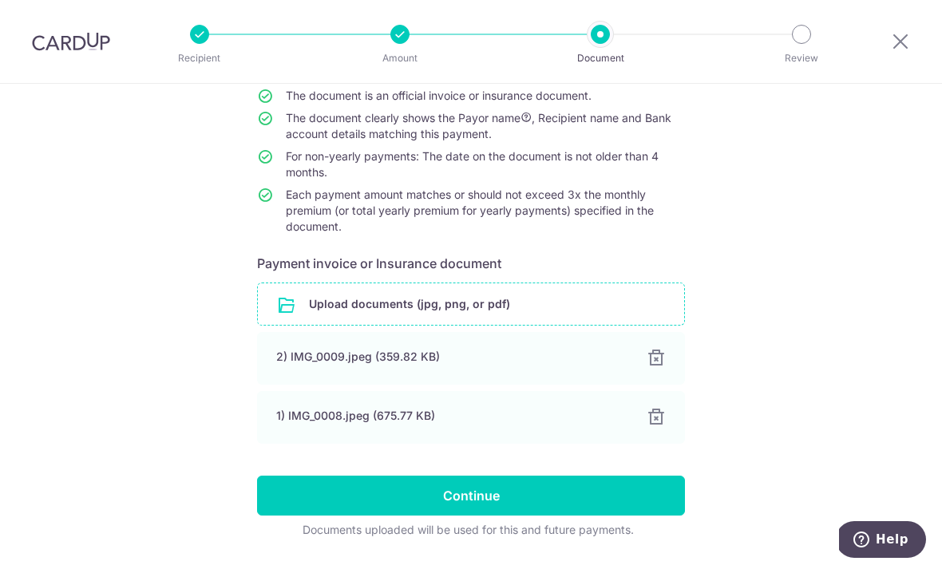
scroll to position [153, 0]
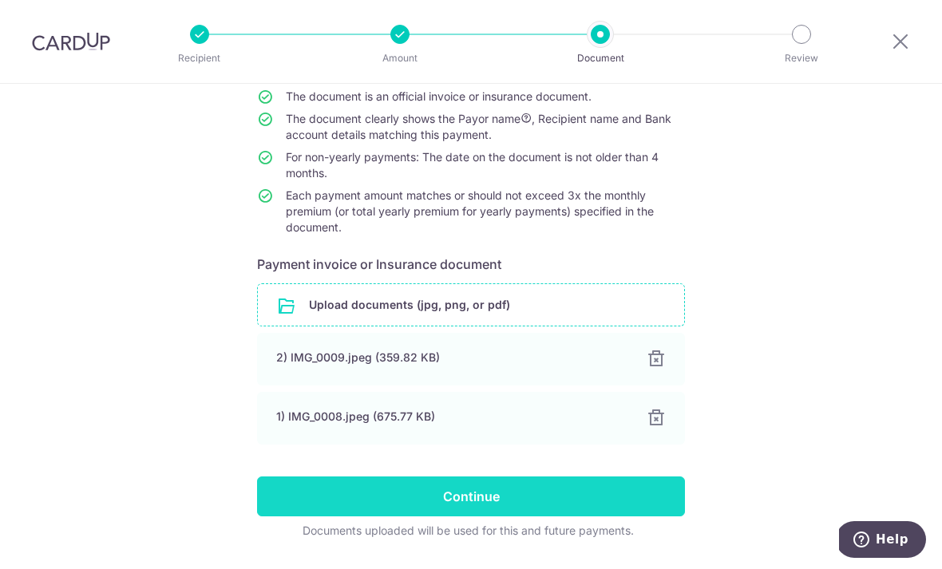
click at [666, 505] on input "Continue" at bounding box center [471, 497] width 428 height 40
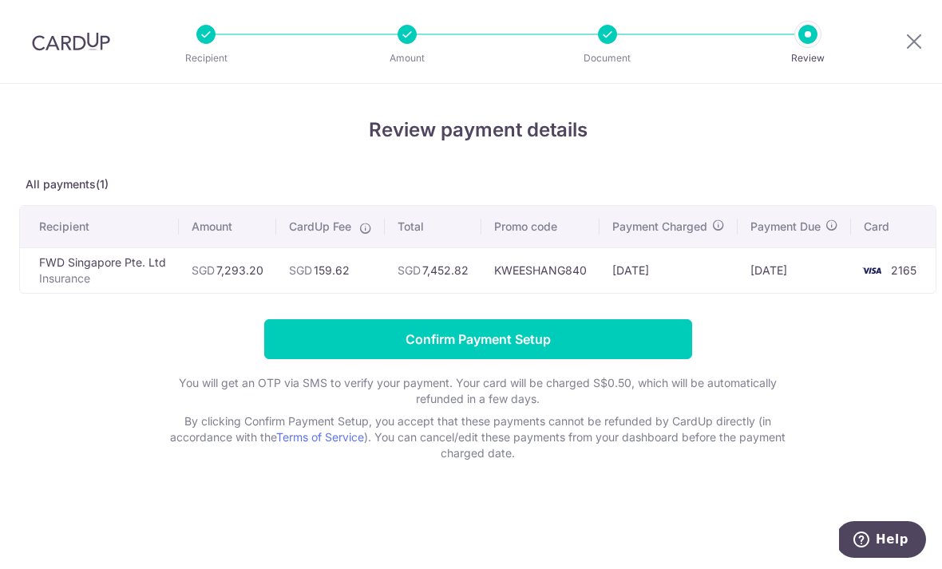
click at [553, 157] on div "Review payment details All payments(1) Recipient Amount CardUp Fee Total Promo …" at bounding box center [477, 289] width 917 height 346
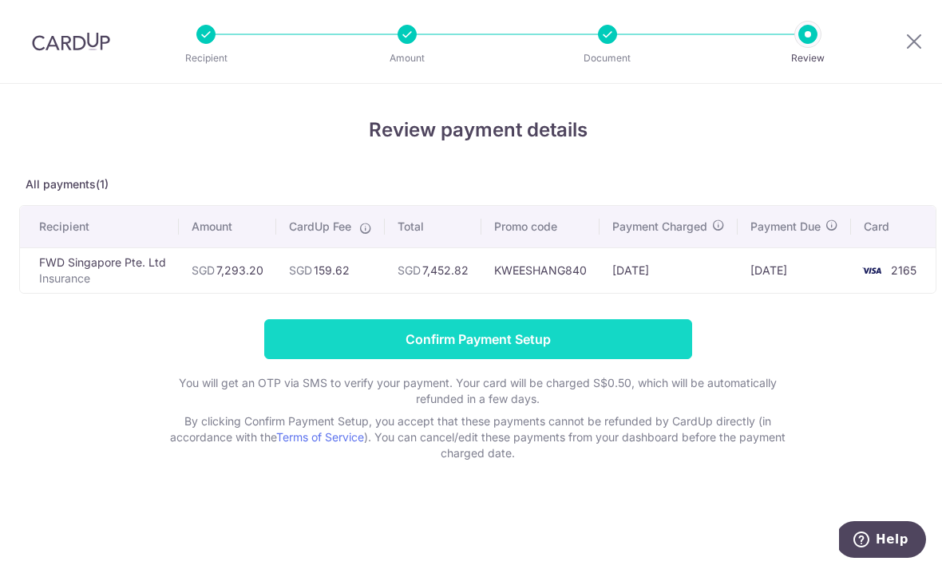
click at [672, 352] on input "Confirm Payment Setup" at bounding box center [478, 339] width 428 height 40
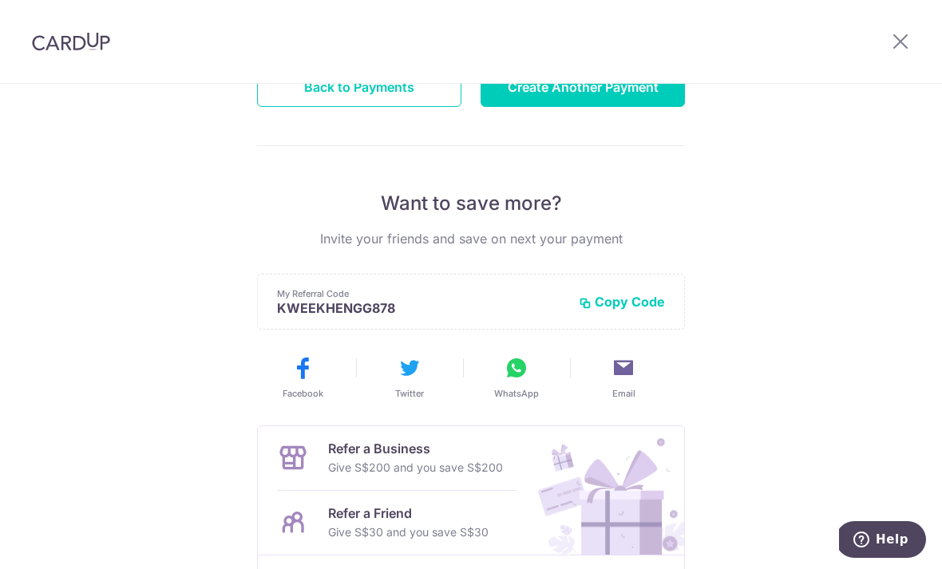
scroll to position [242, 0]
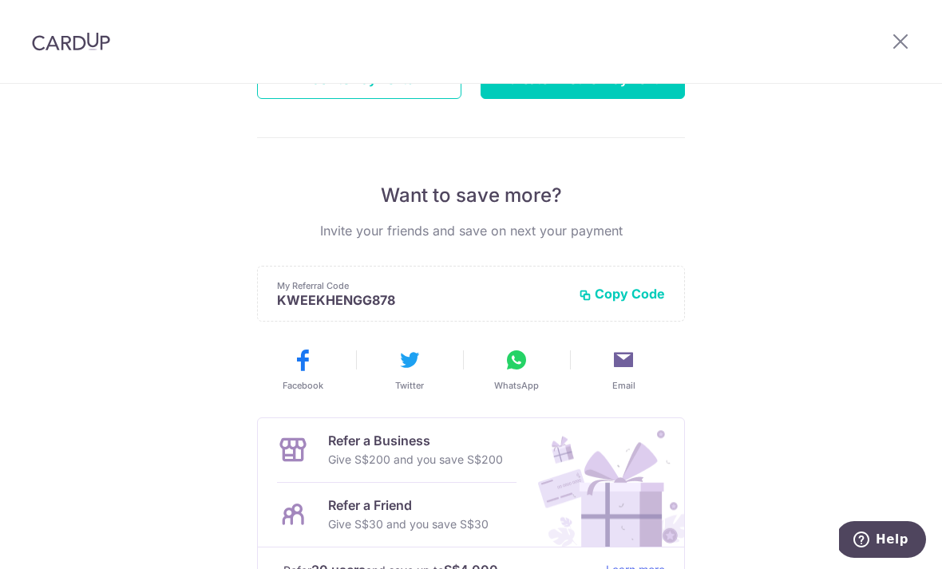
click at [649, 302] on button "Copy Code" at bounding box center [622, 294] width 86 height 16
click at [833, 248] on div "Payment created! Hang tight, you’ll receive email updates on the status of the …" at bounding box center [471, 268] width 942 height 853
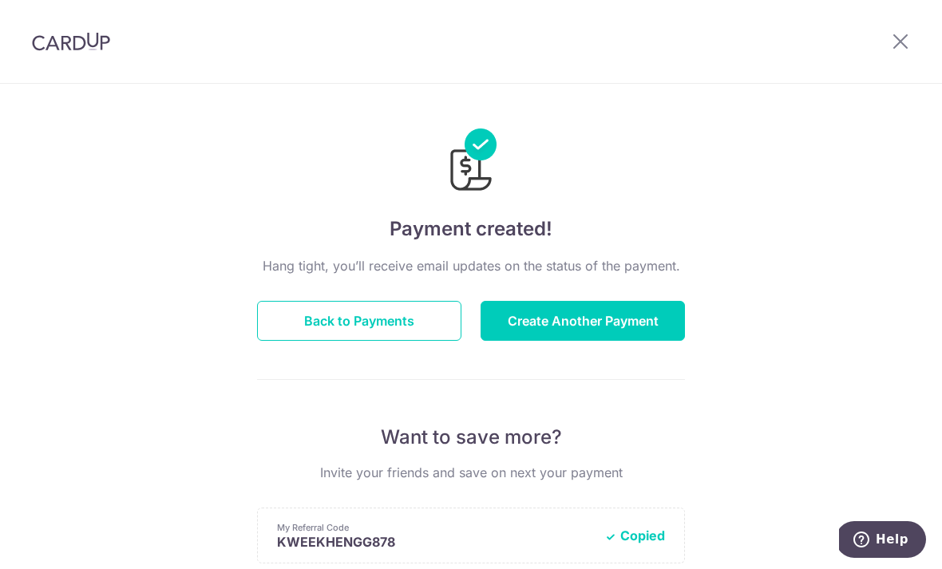
scroll to position [0, 0]
click at [381, 333] on button "Back to Payments" at bounding box center [359, 321] width 204 height 40
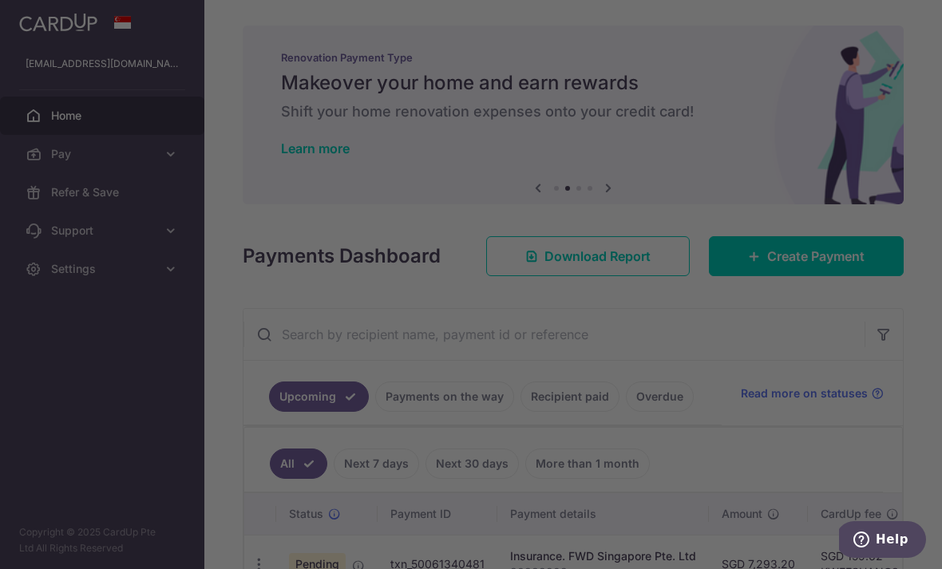
click at [671, 29] on div at bounding box center [476, 287] width 952 height 575
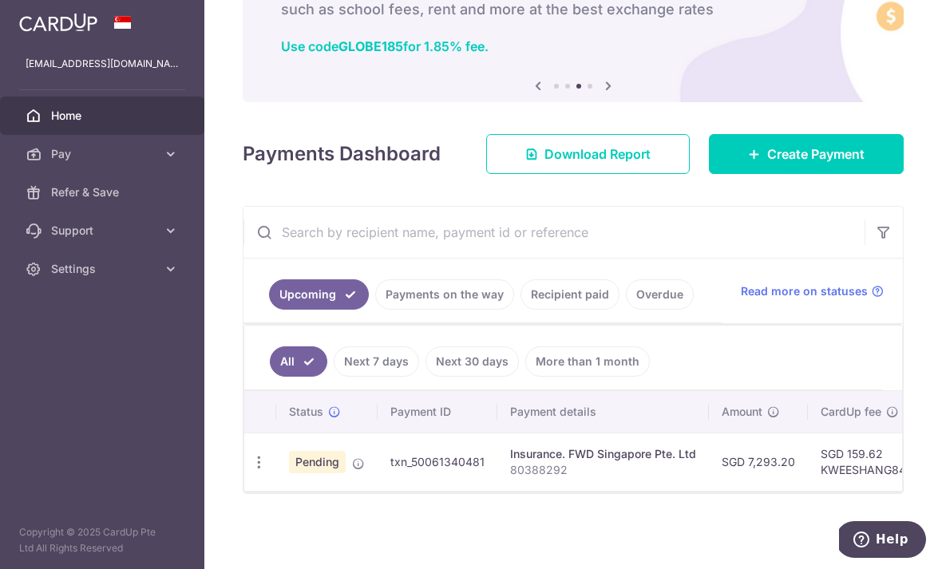
scroll to position [116, 0]
click at [0, 0] on icon "button" at bounding box center [0, 0] width 0 height 0
click at [150, 165] on link "Pay" at bounding box center [102, 154] width 204 height 38
